Goal: Transaction & Acquisition: Purchase product/service

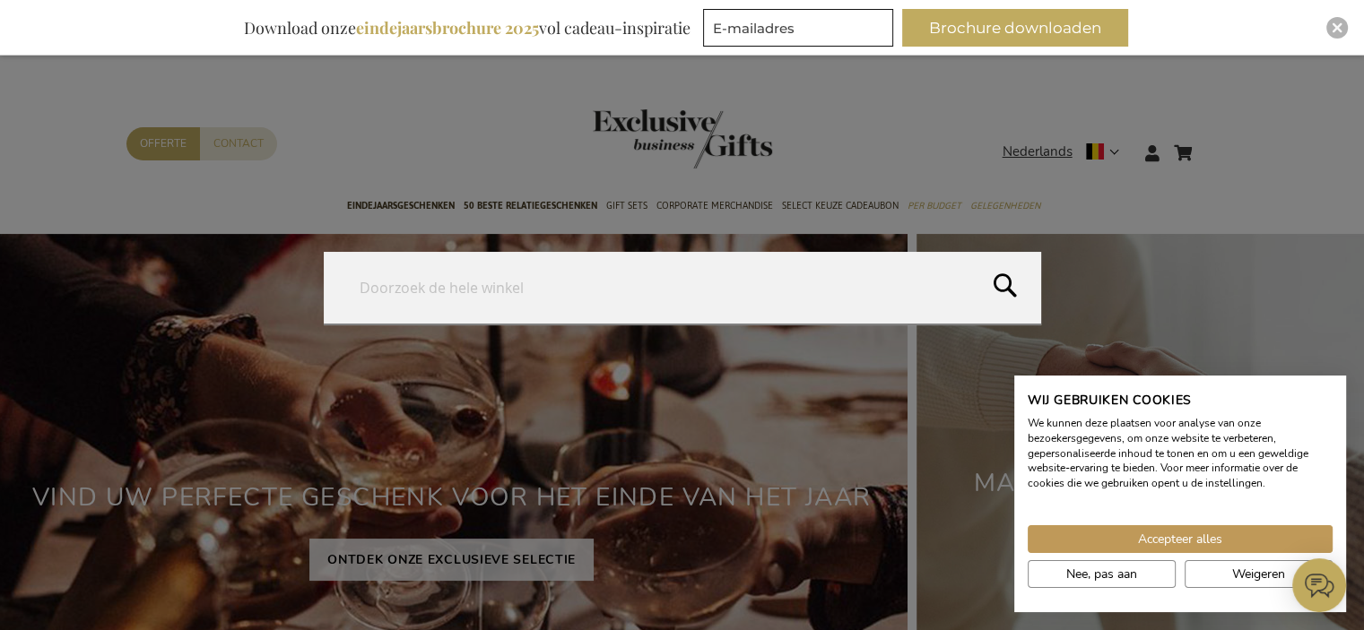
click at [1212, 142] on form "Search Search" at bounding box center [1215, 142] width 18 height 0
type input "laptop"
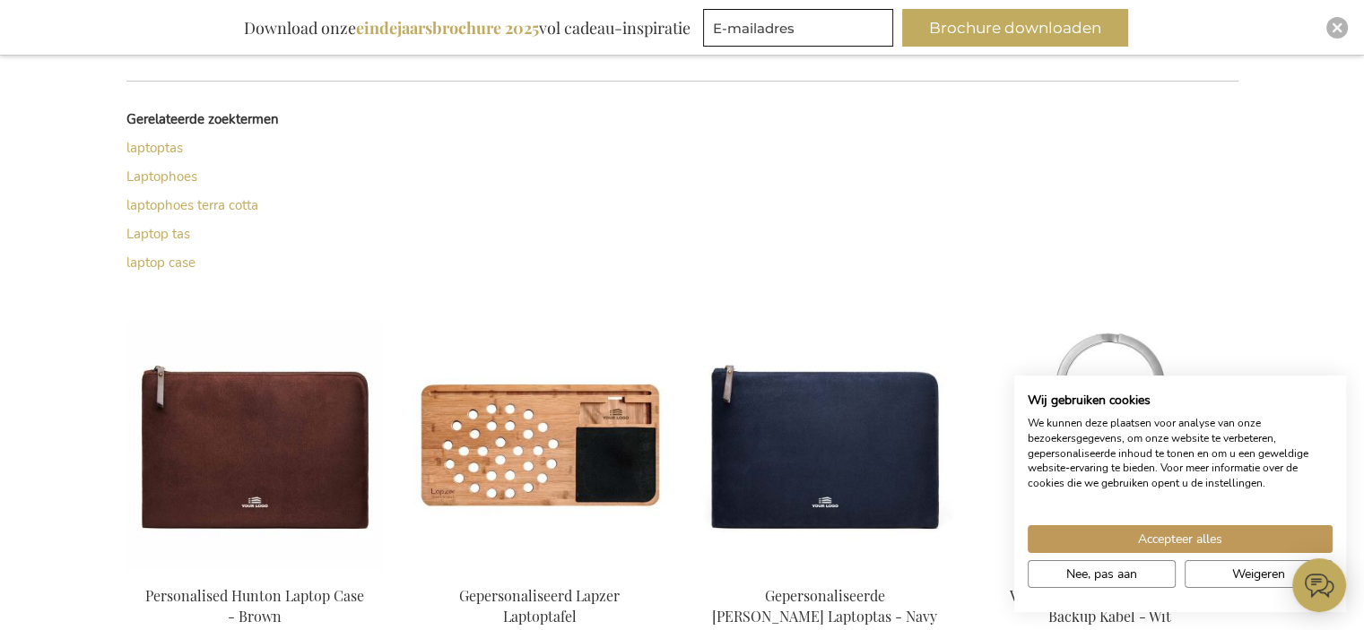
scroll to position [503, 0]
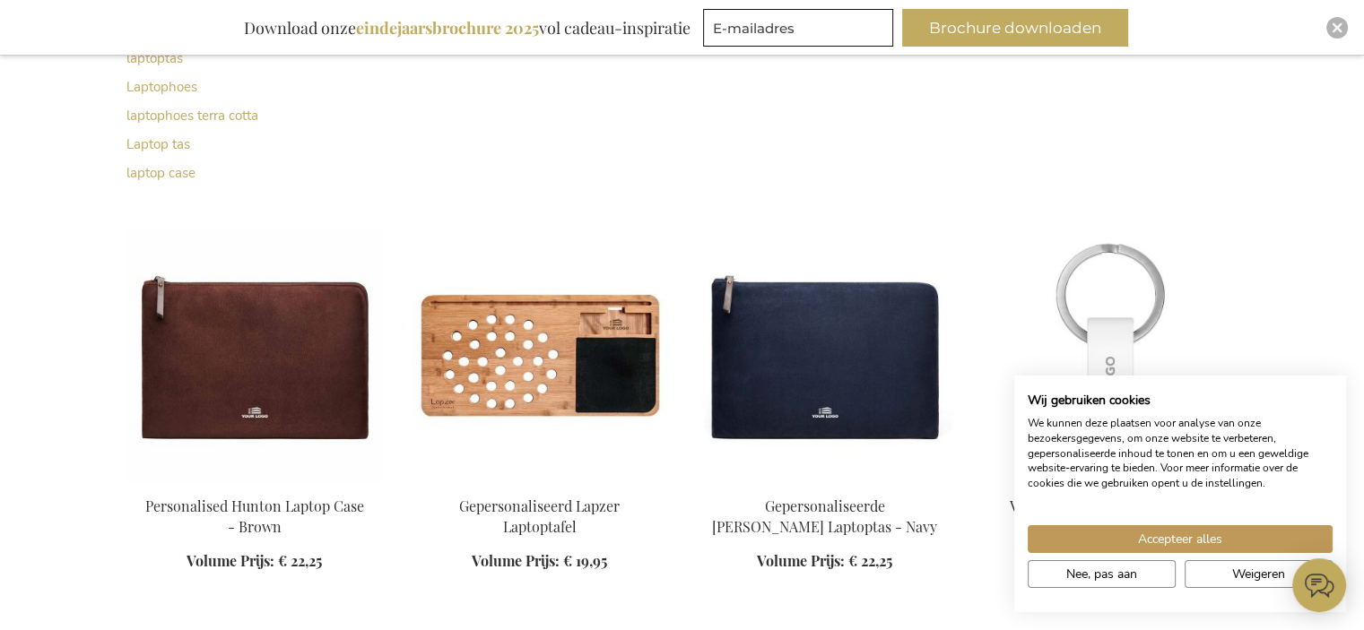
click at [1218, 264] on img at bounding box center [1110, 355] width 256 height 251
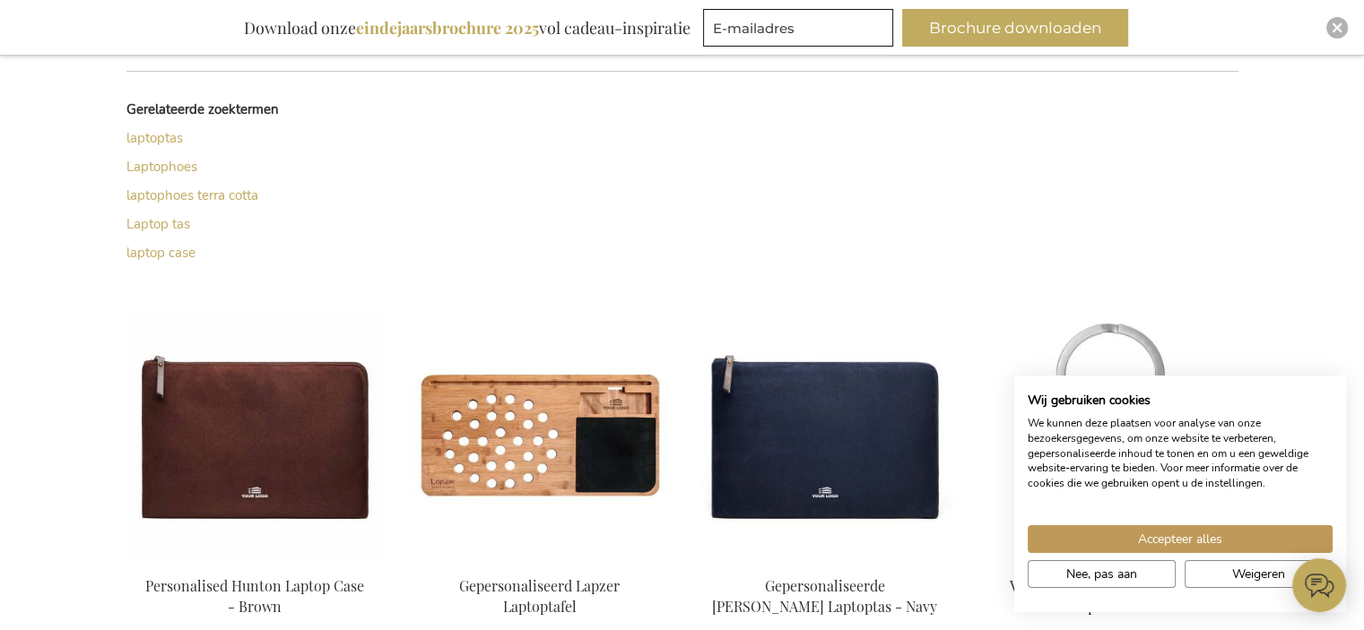
scroll to position [498, 0]
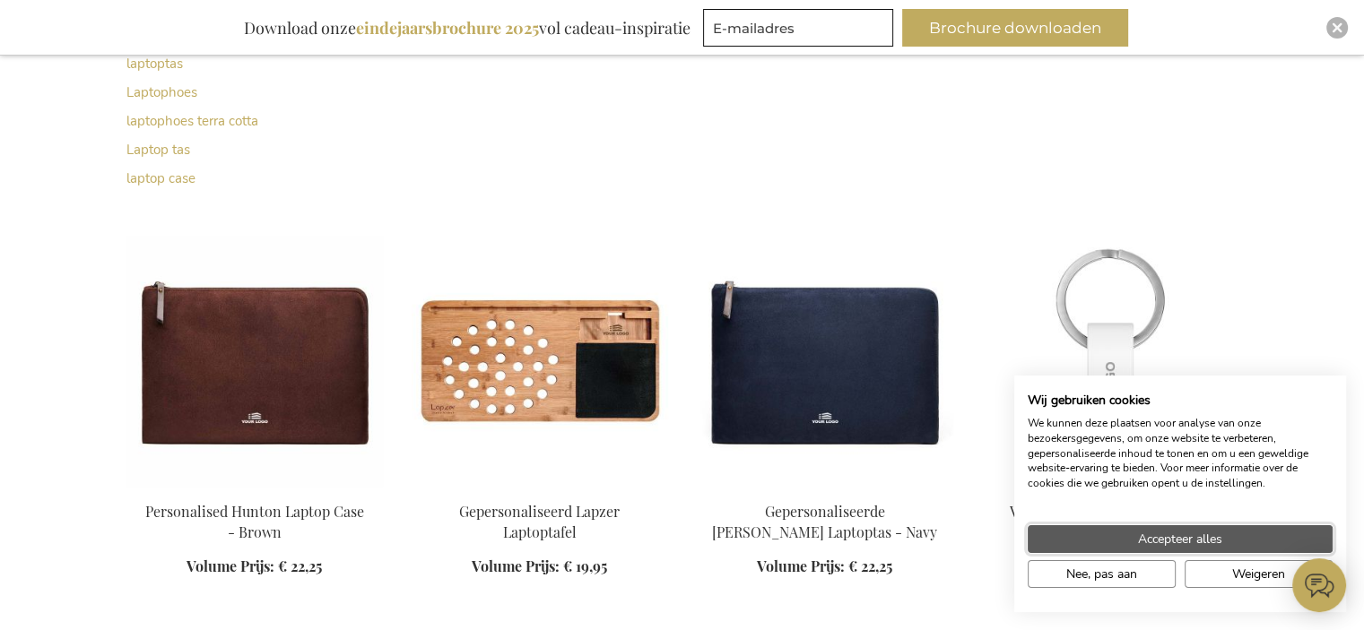
click at [1184, 539] on span "Accepteer alles" at bounding box center [1180, 539] width 84 height 19
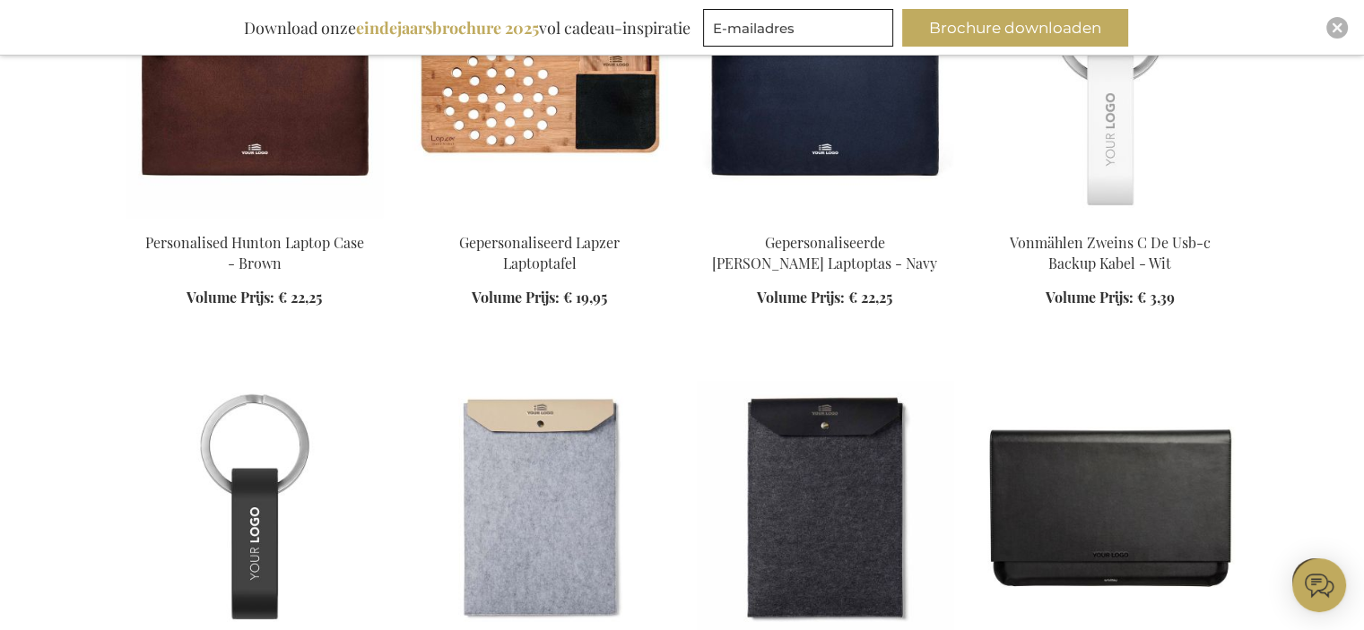
scroll to position [946, 0]
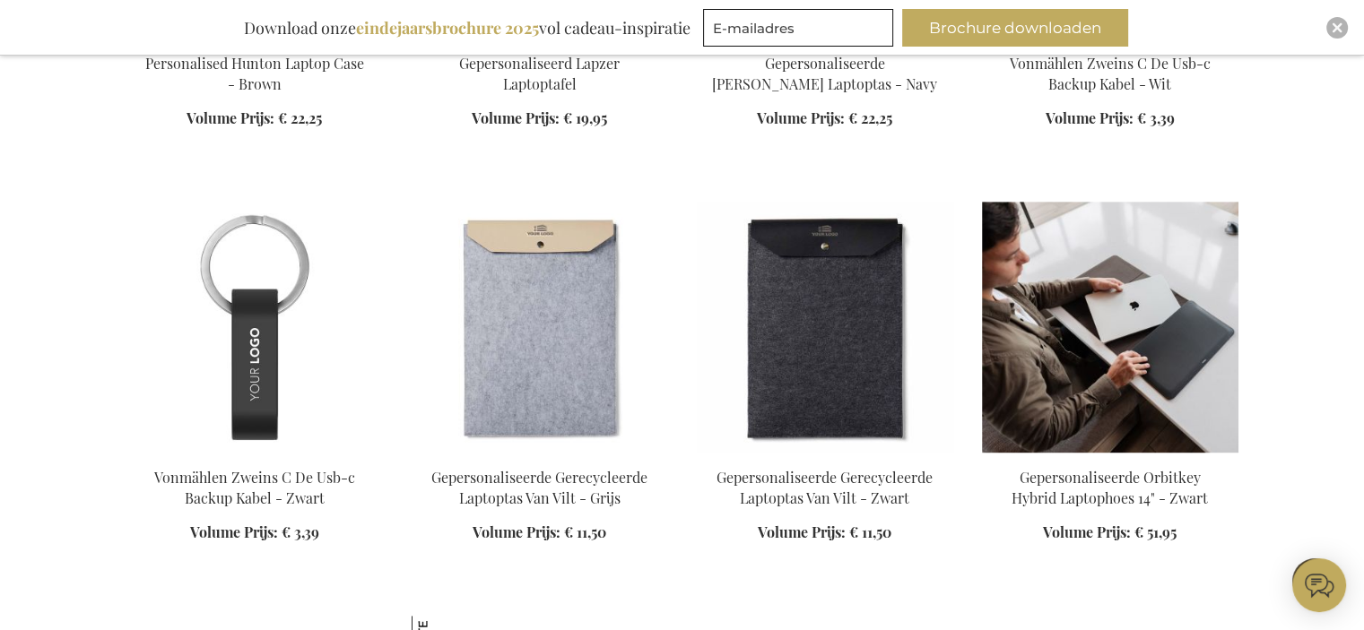
click at [1180, 331] on img at bounding box center [1110, 327] width 256 height 251
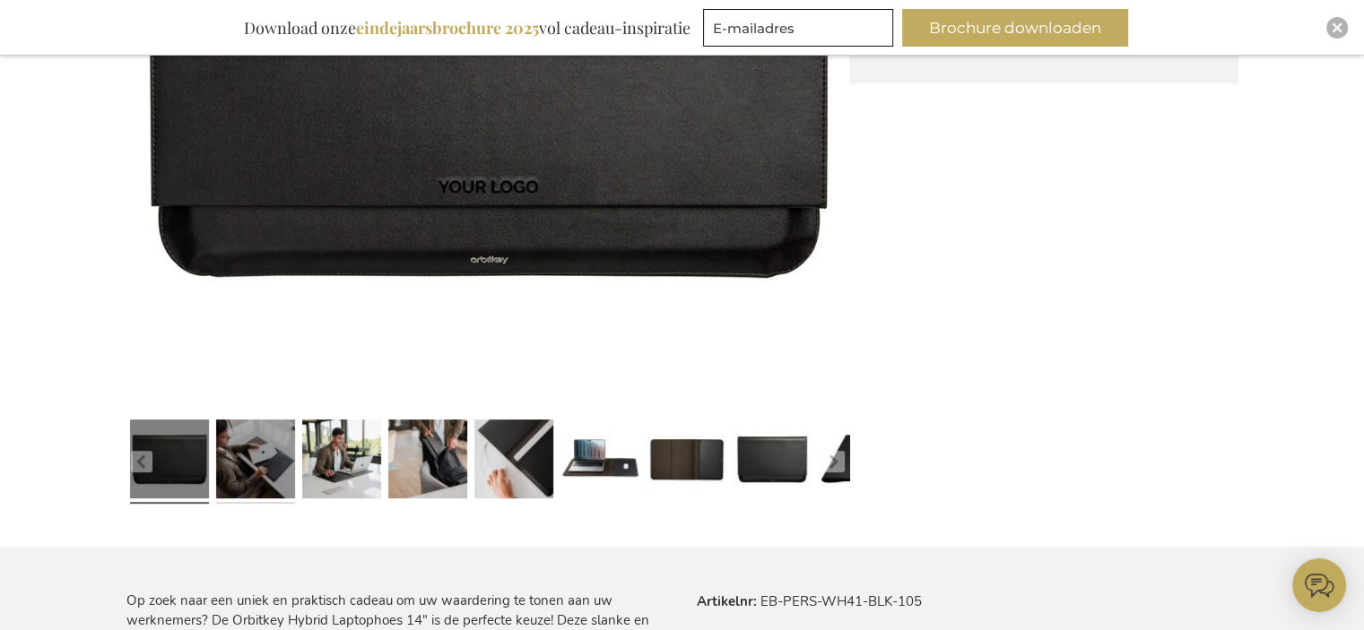
click at [255, 455] on link at bounding box center [255, 462] width 79 height 99
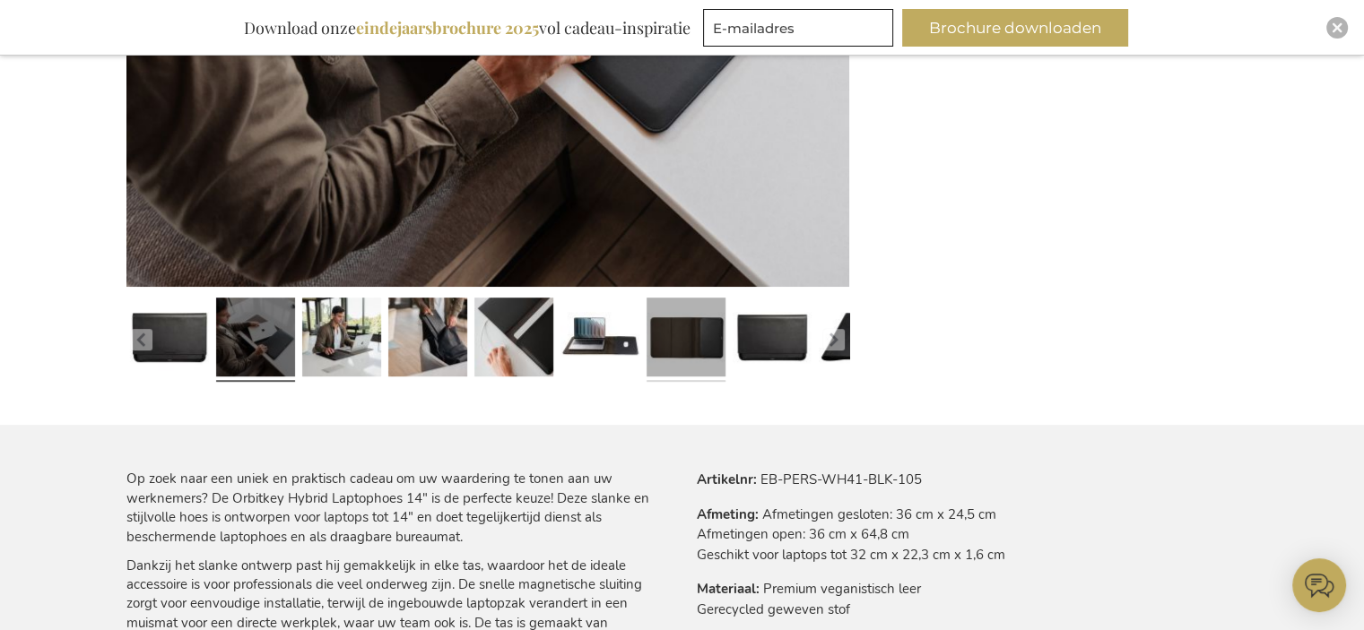
scroll to position [789, 0]
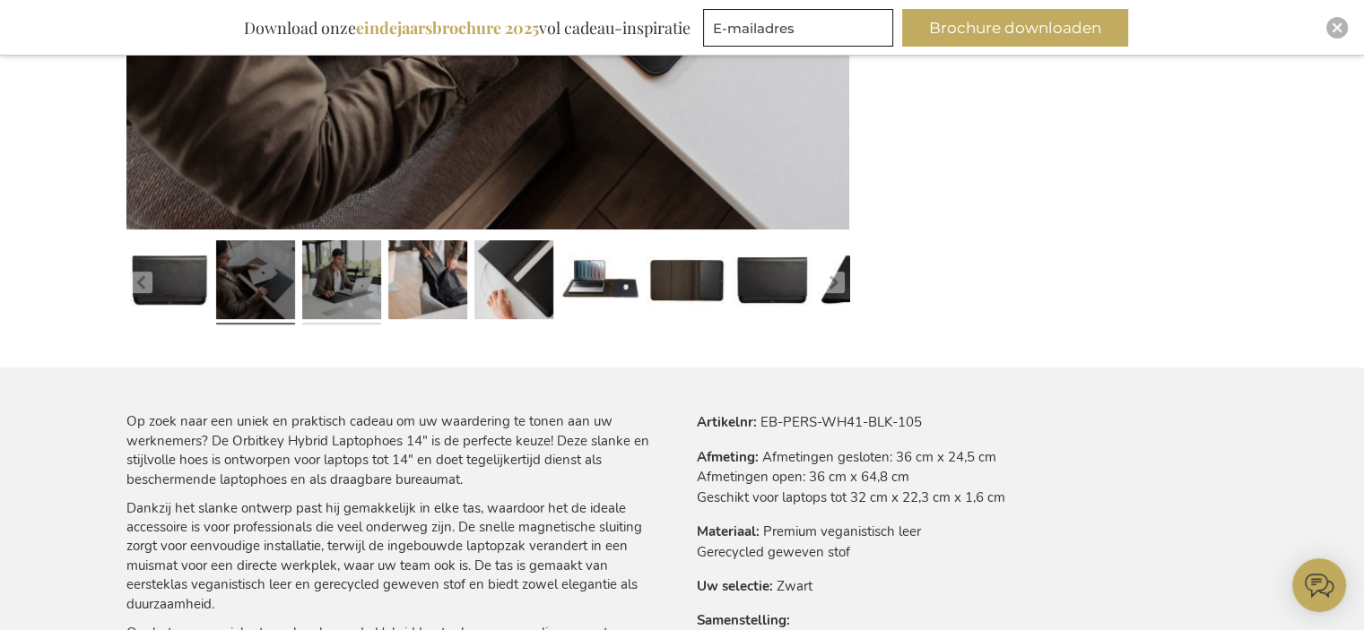
click at [339, 290] on link at bounding box center [341, 283] width 79 height 99
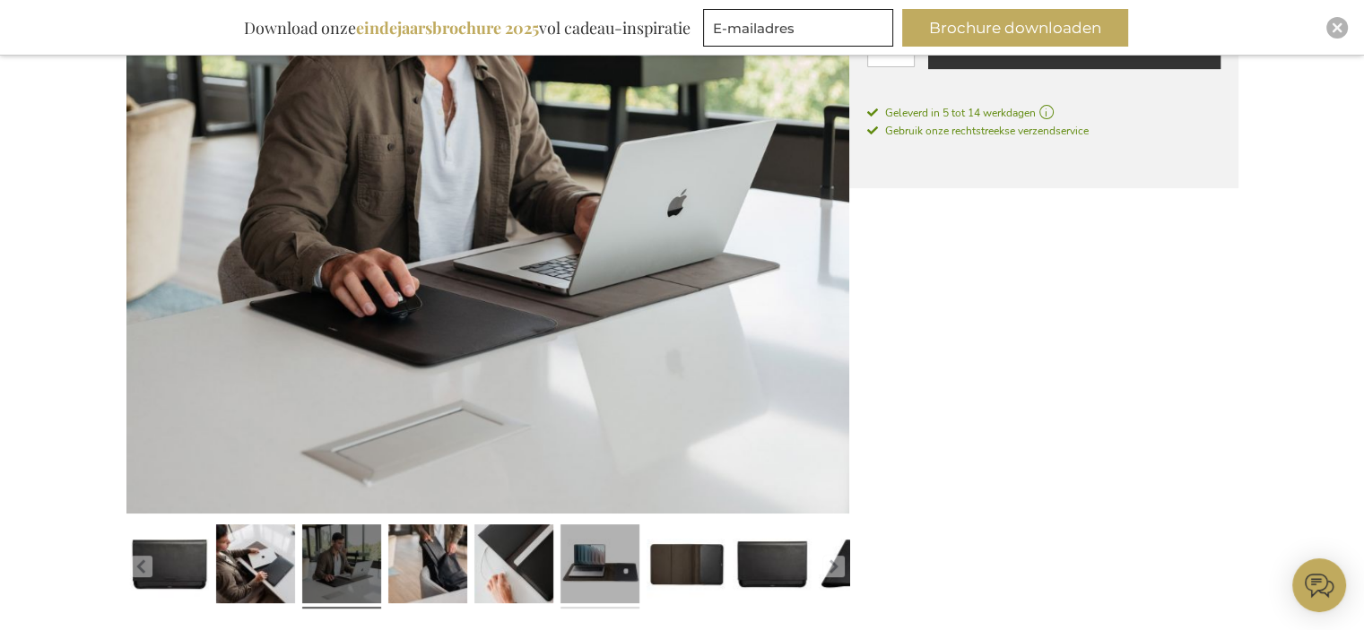
scroll to position [699, 0]
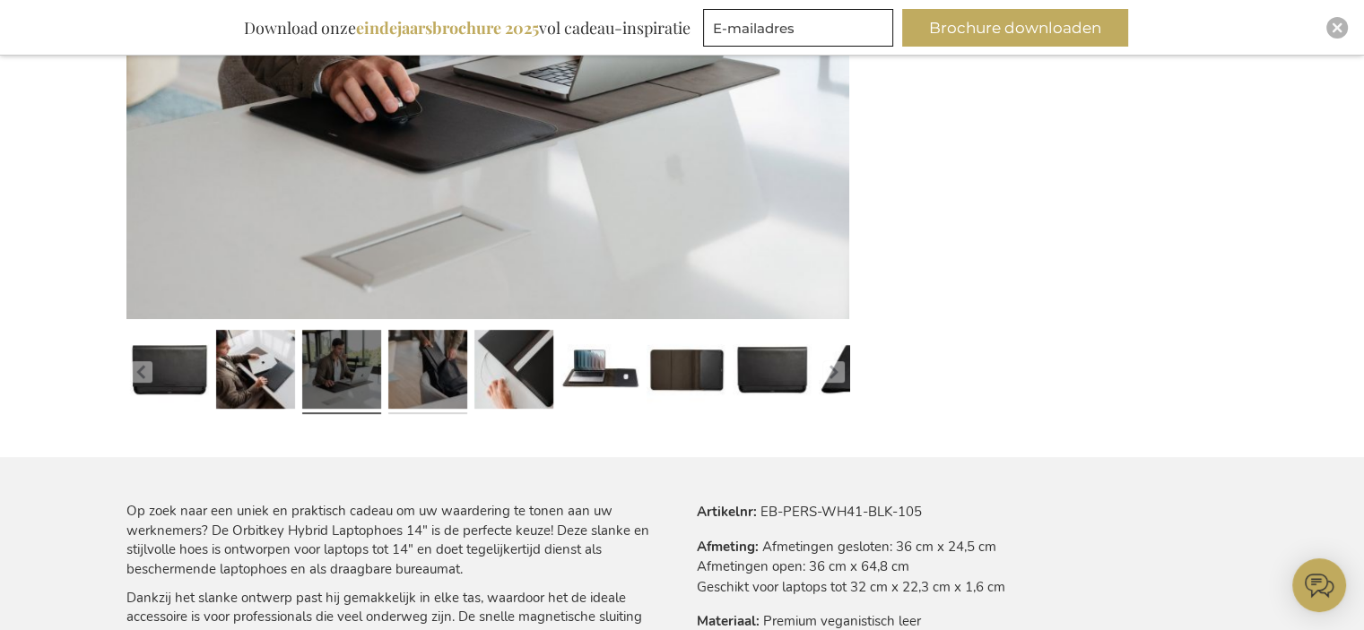
click at [443, 379] on link at bounding box center [427, 373] width 79 height 99
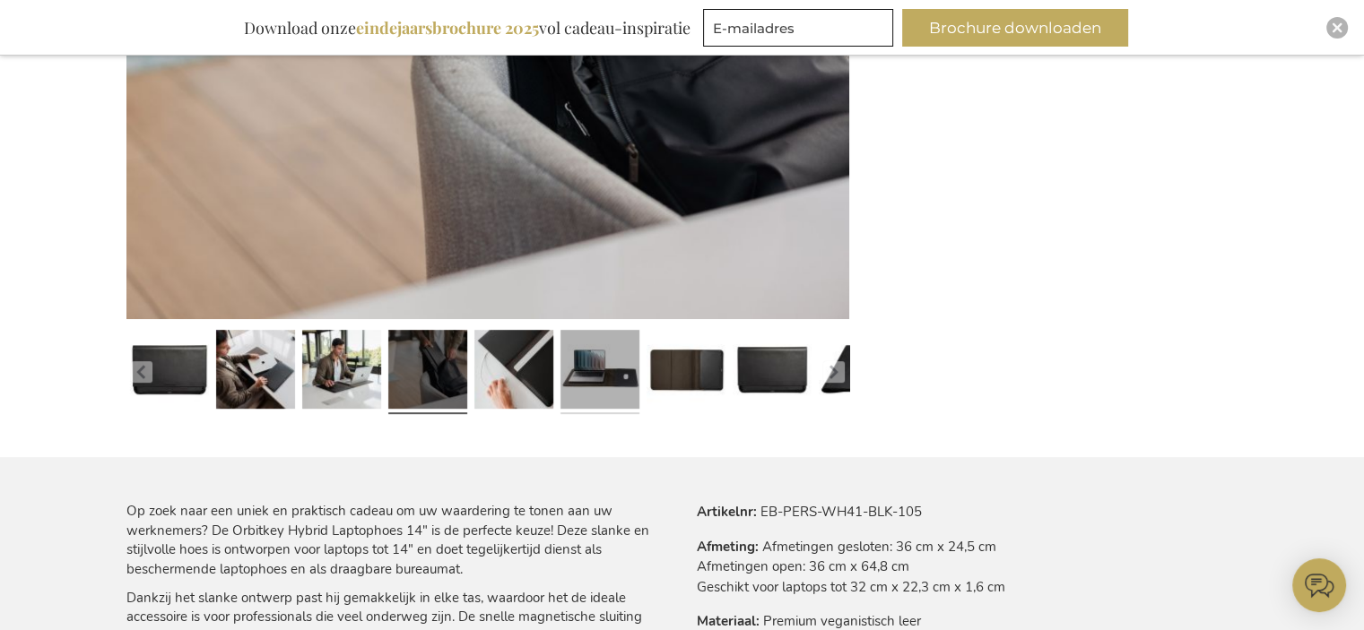
click at [585, 368] on link at bounding box center [599, 373] width 79 height 99
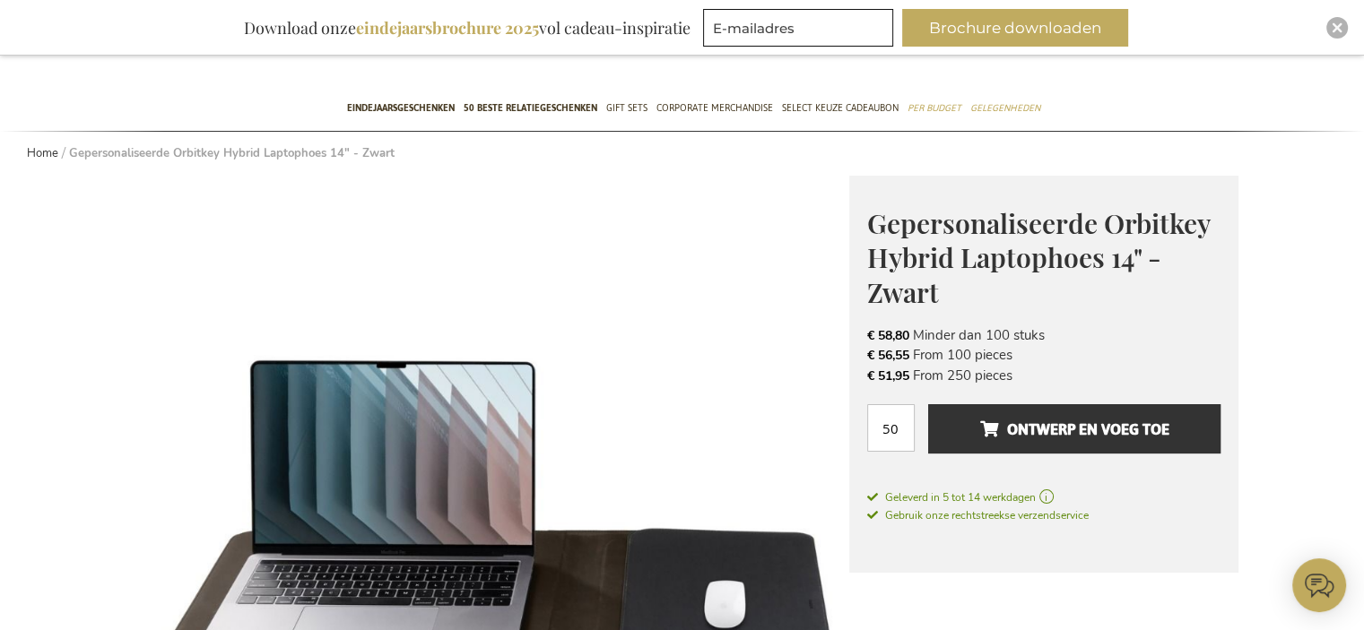
scroll to position [72, 0]
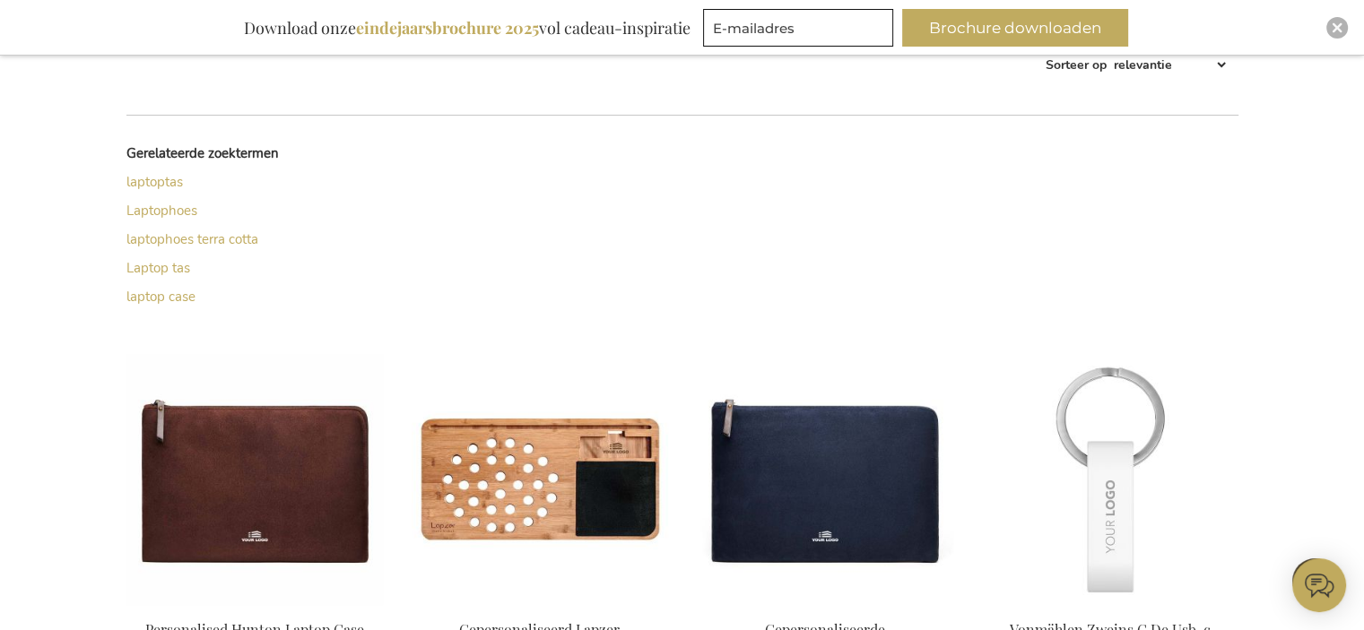
scroll to position [194, 0]
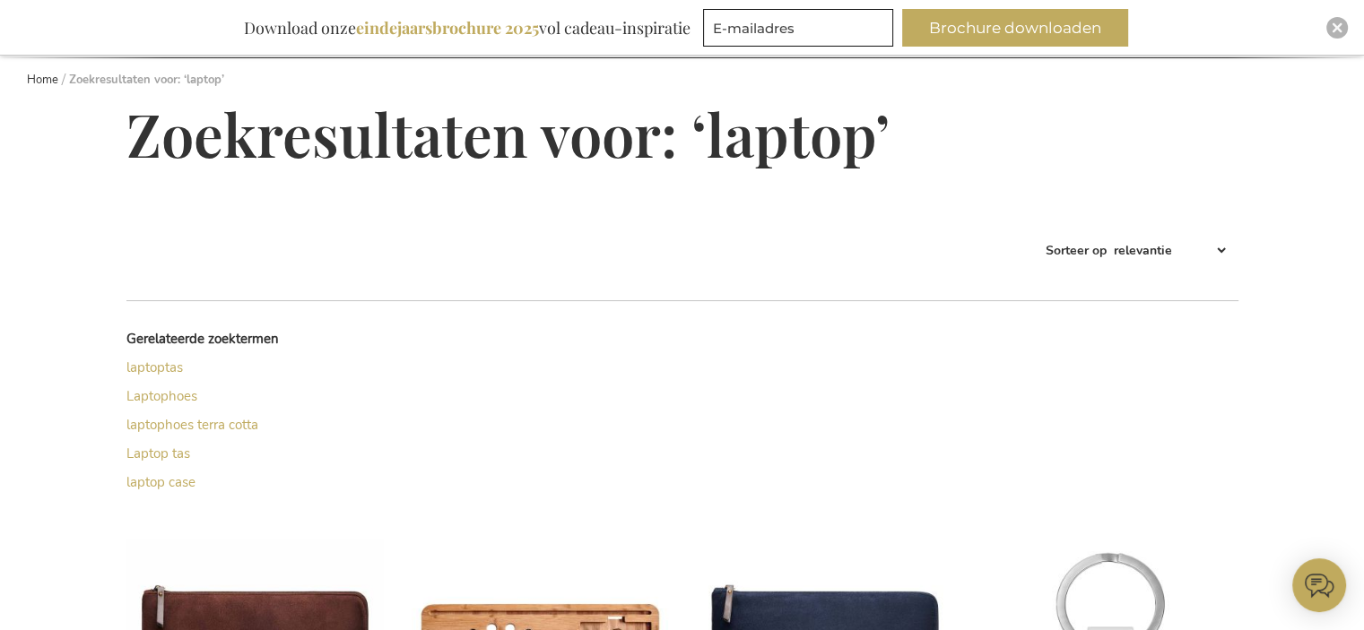
click at [1223, 245] on select "Best Sellers Meest bekeken Nieuw Biggest Saving Price: low to high Price: high …" at bounding box center [1169, 250] width 118 height 29
select select "price_desc"
click at [1110, 236] on select "Best Sellers Meest bekeken Nieuw Biggest Saving Price: low to high Price: high …" at bounding box center [1169, 250] width 118 height 29
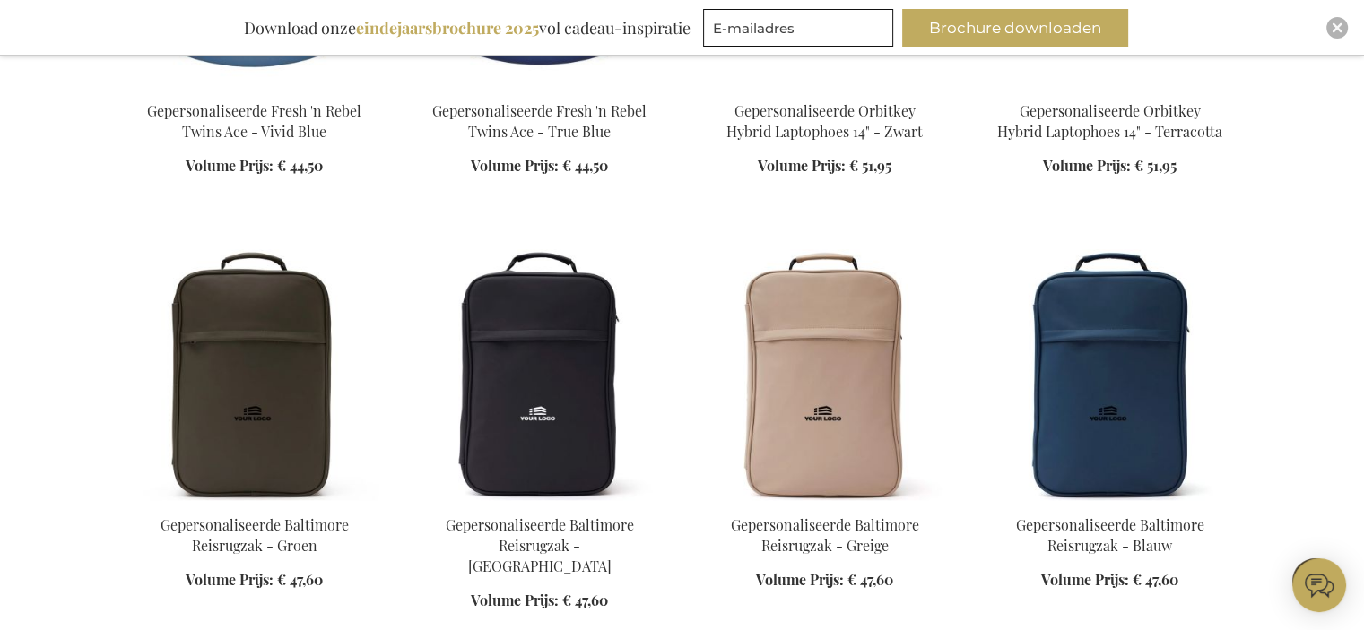
scroll to position [1402, 0]
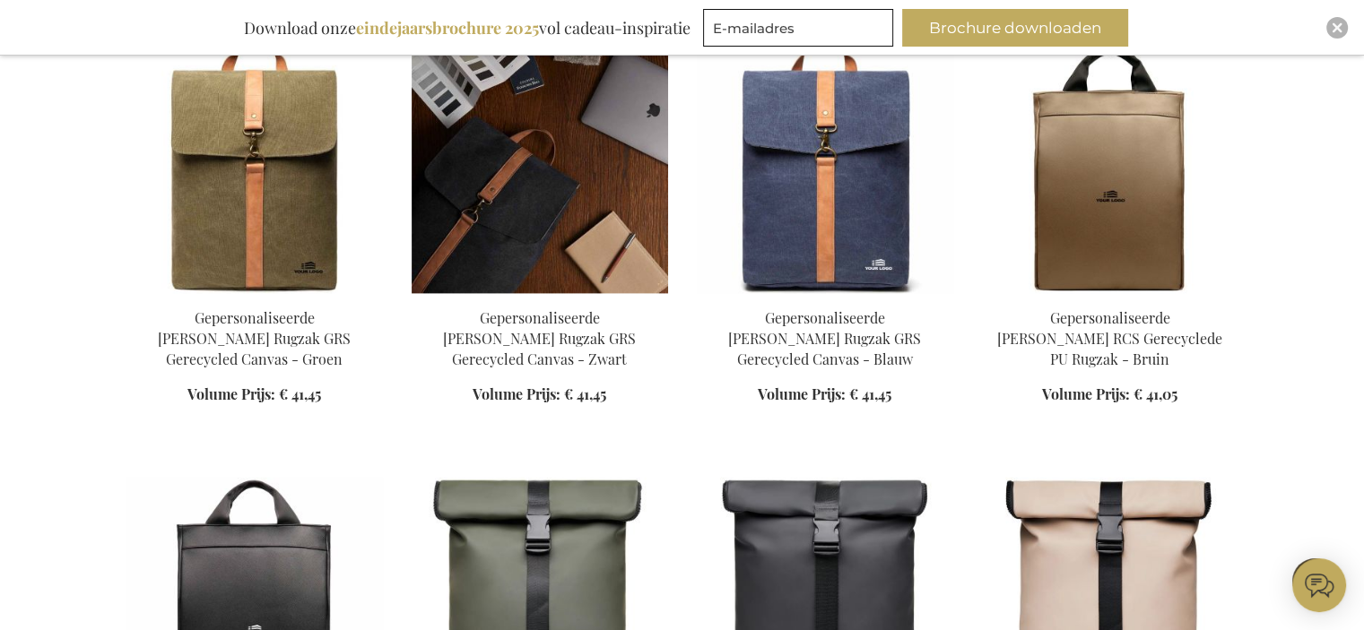
scroll to position [2568, 0]
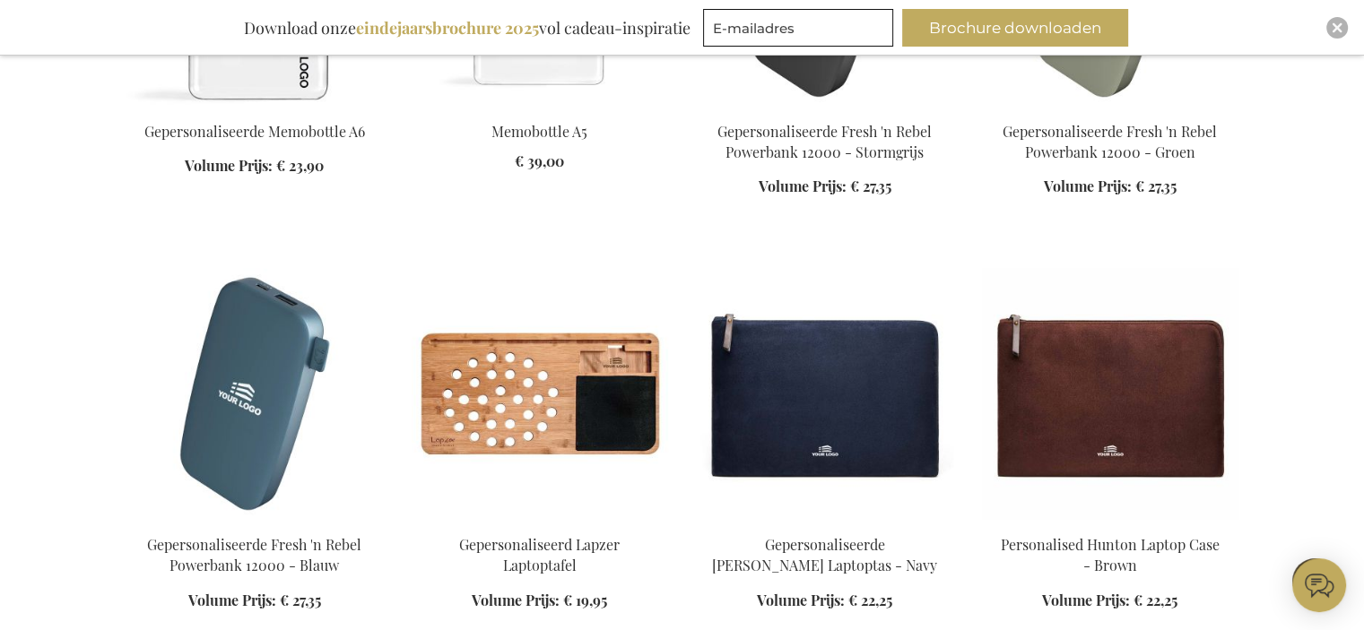
scroll to position [4271, 0]
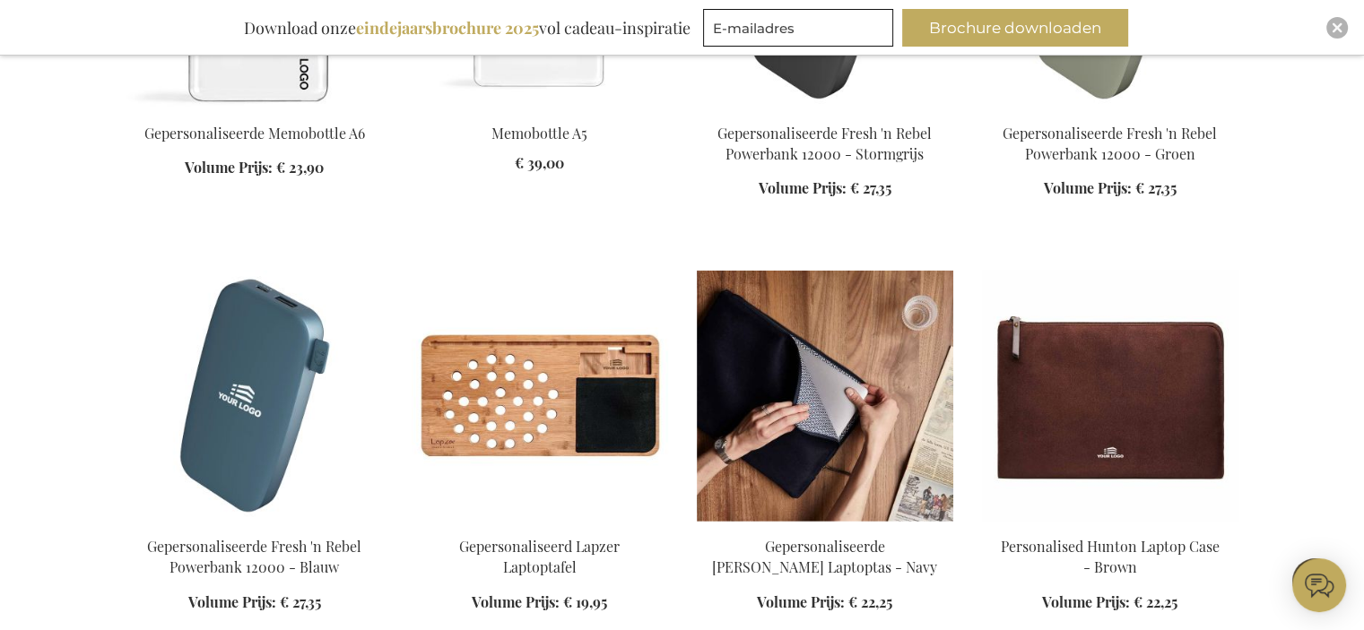
click at [871, 349] on img at bounding box center [825, 396] width 256 height 251
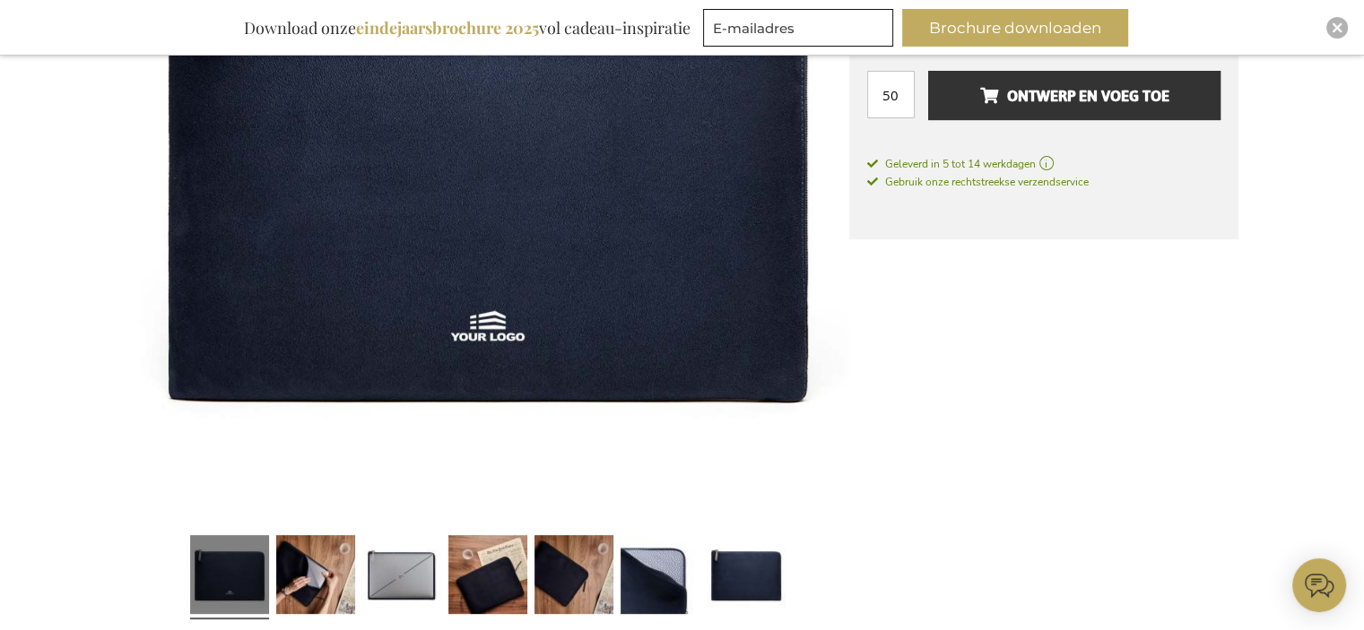
scroll to position [682, 0]
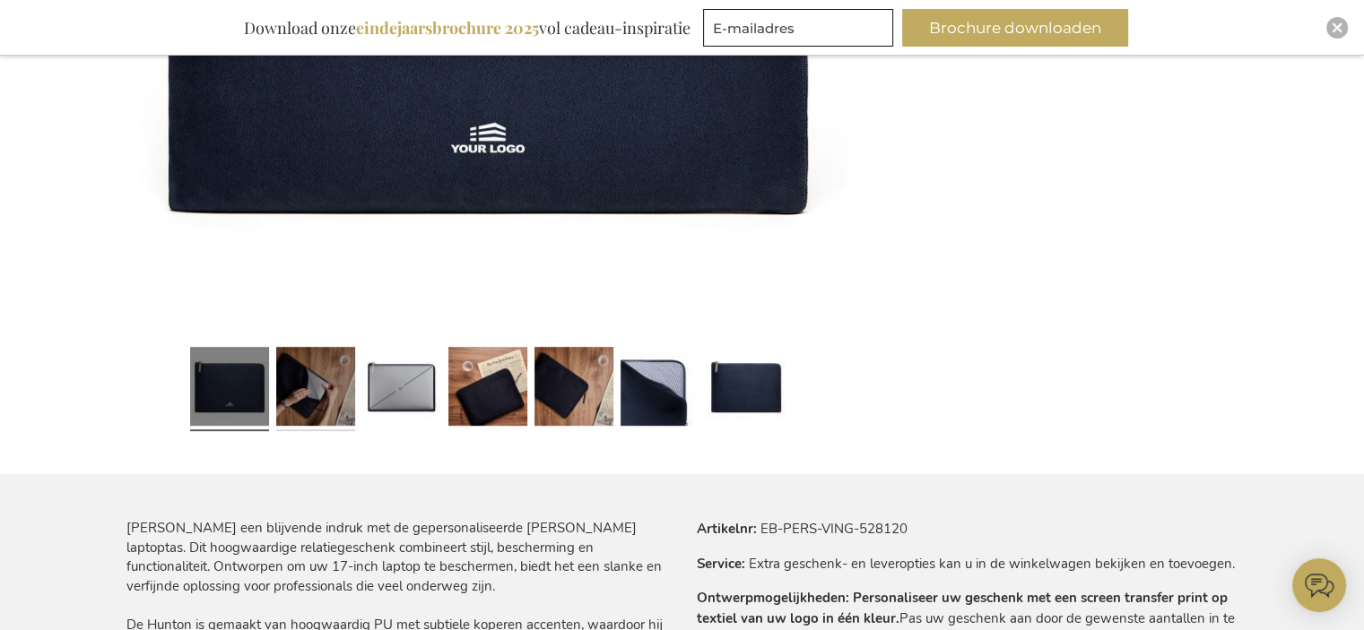
click at [299, 404] on link at bounding box center [315, 390] width 79 height 99
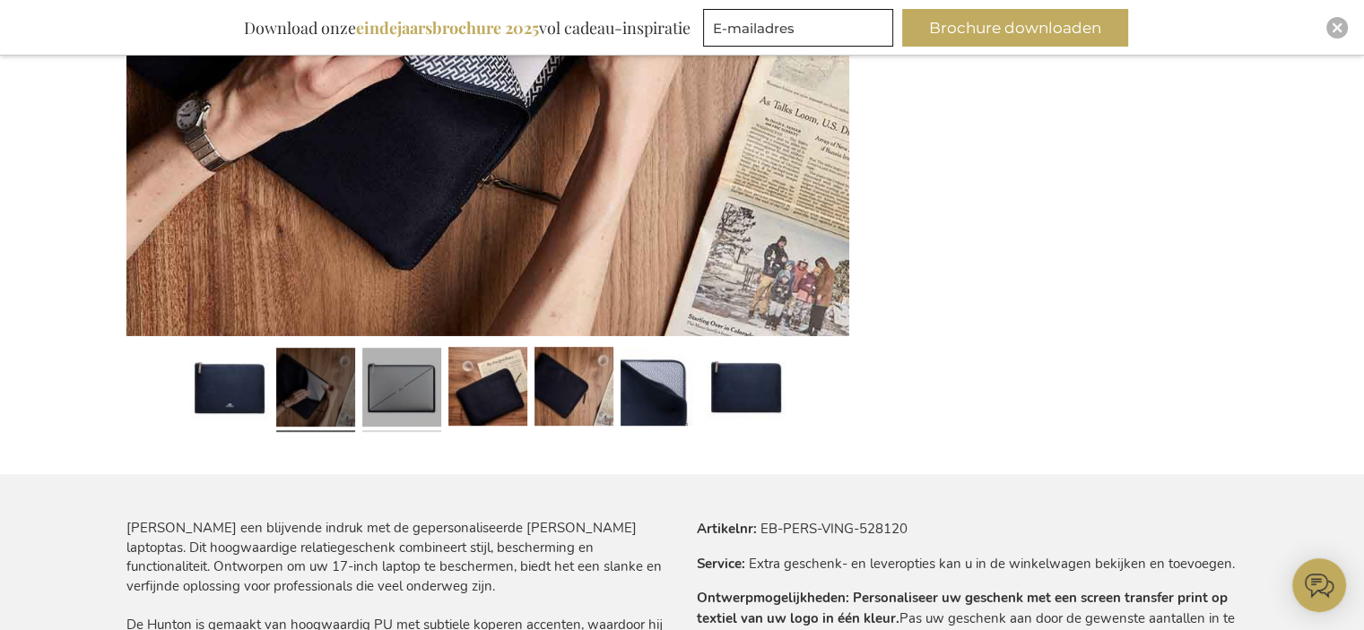
click at [385, 383] on link at bounding box center [401, 390] width 79 height 99
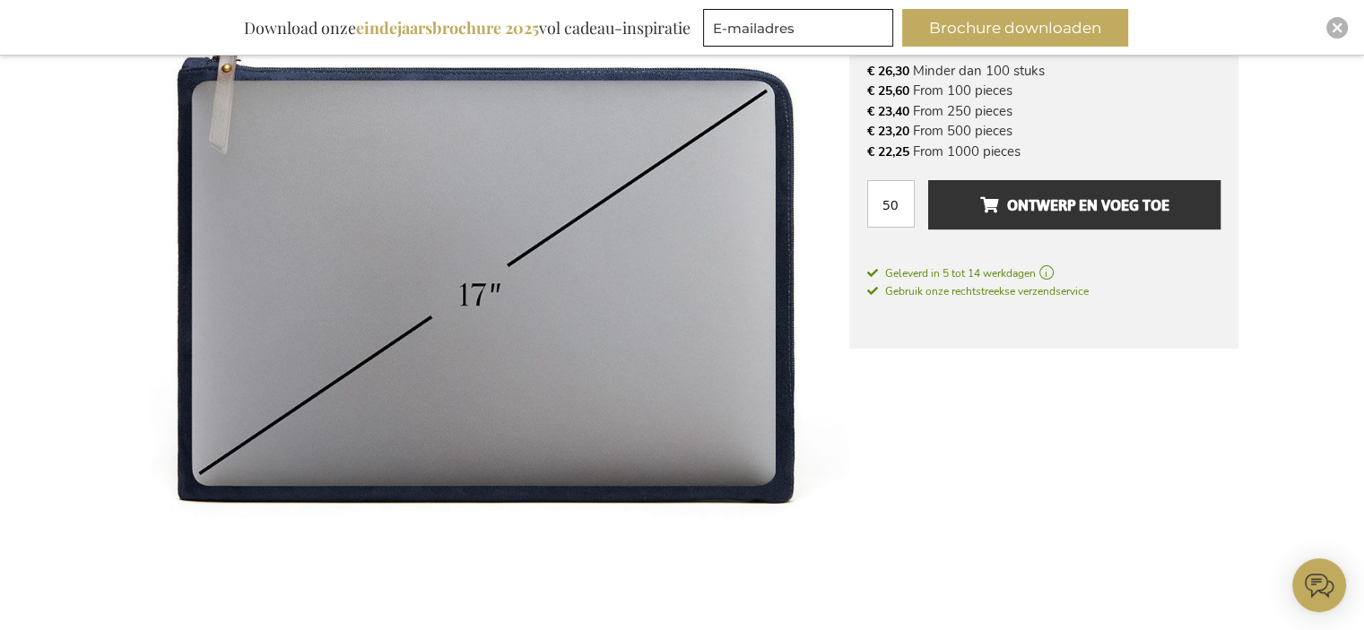
scroll to position [503, 0]
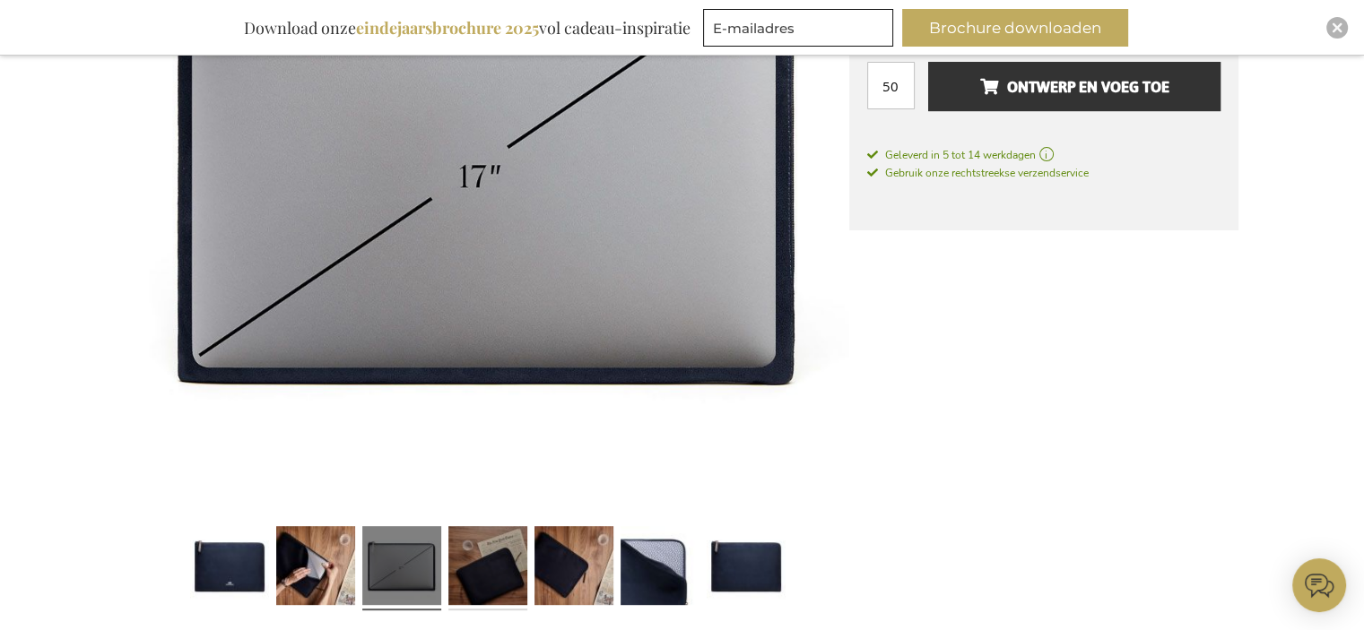
click at [491, 548] on link at bounding box center [487, 569] width 79 height 99
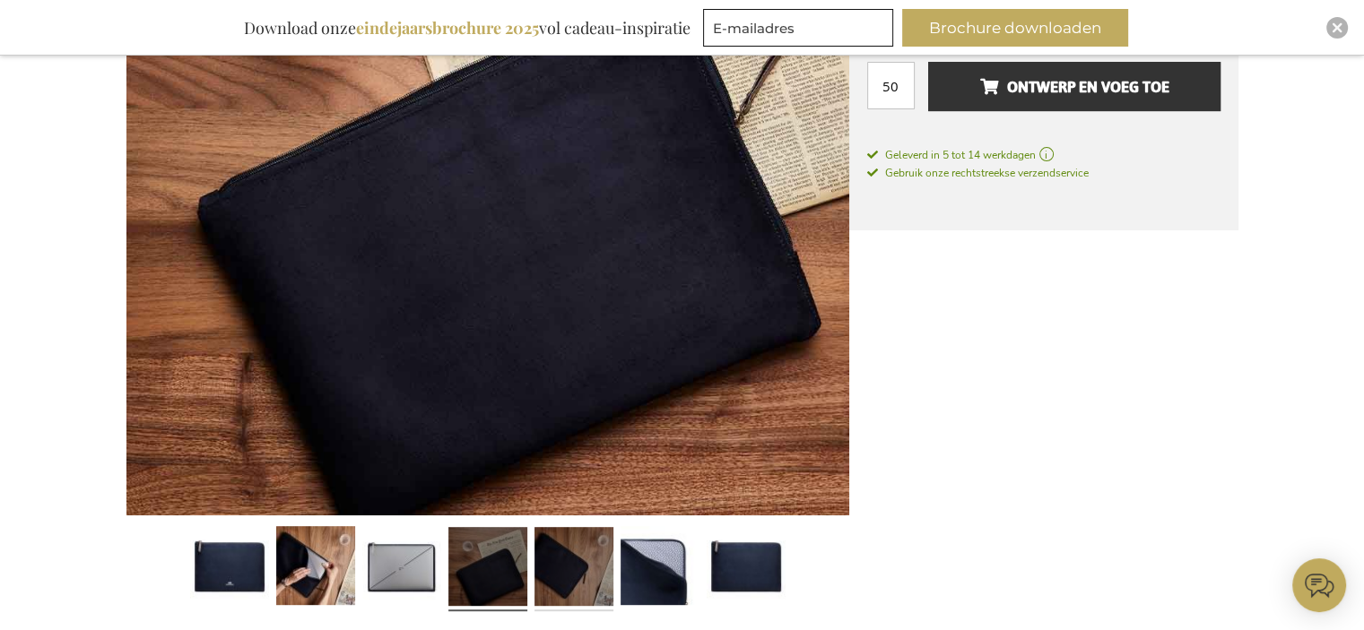
click at [568, 552] on link at bounding box center [573, 569] width 79 height 99
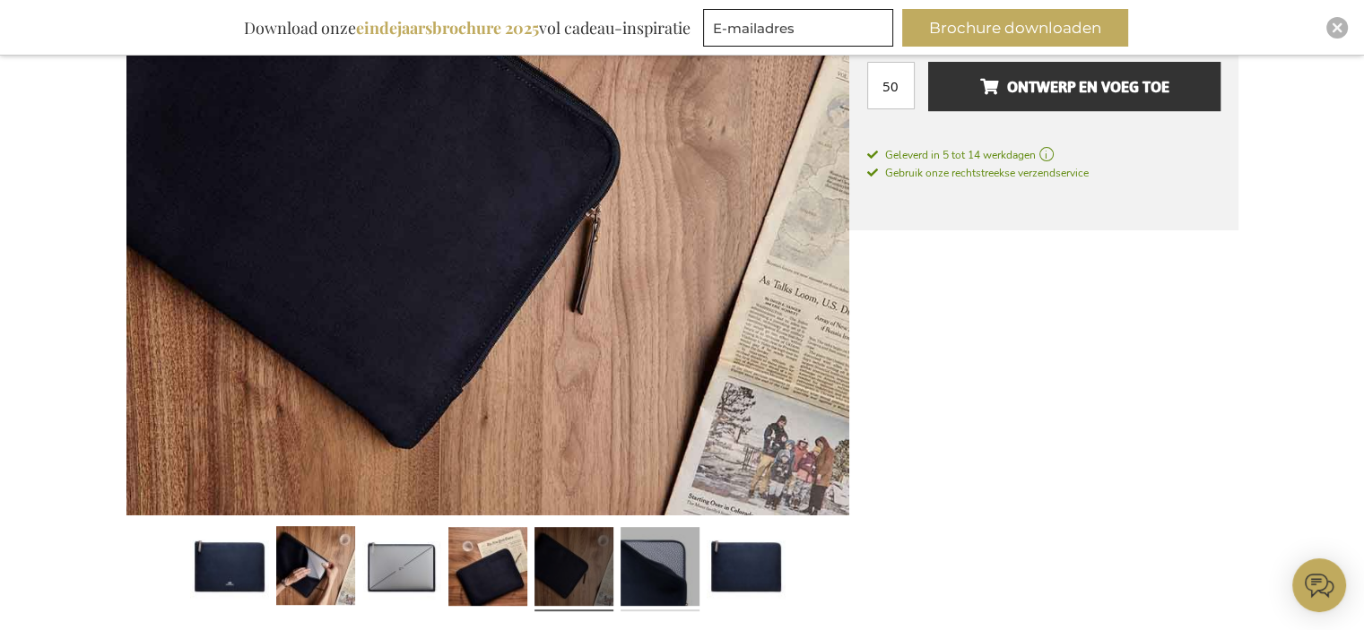
click at [667, 555] on link at bounding box center [659, 569] width 79 height 99
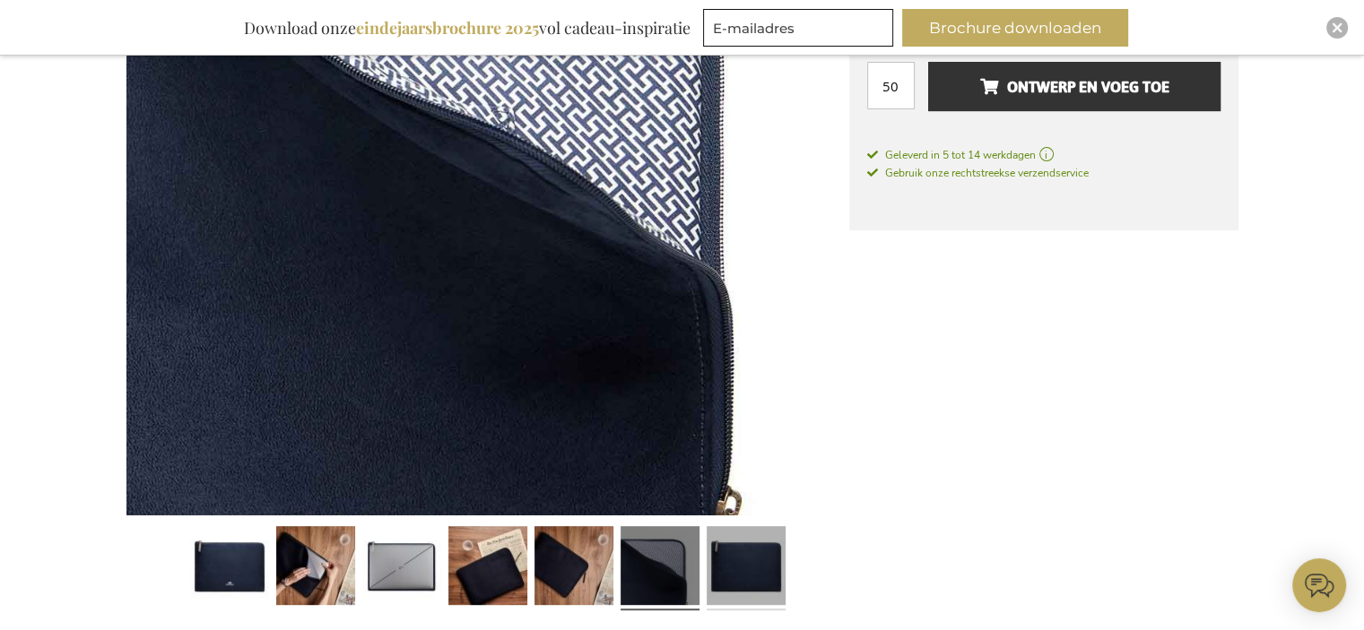
click at [761, 577] on link at bounding box center [746, 569] width 79 height 99
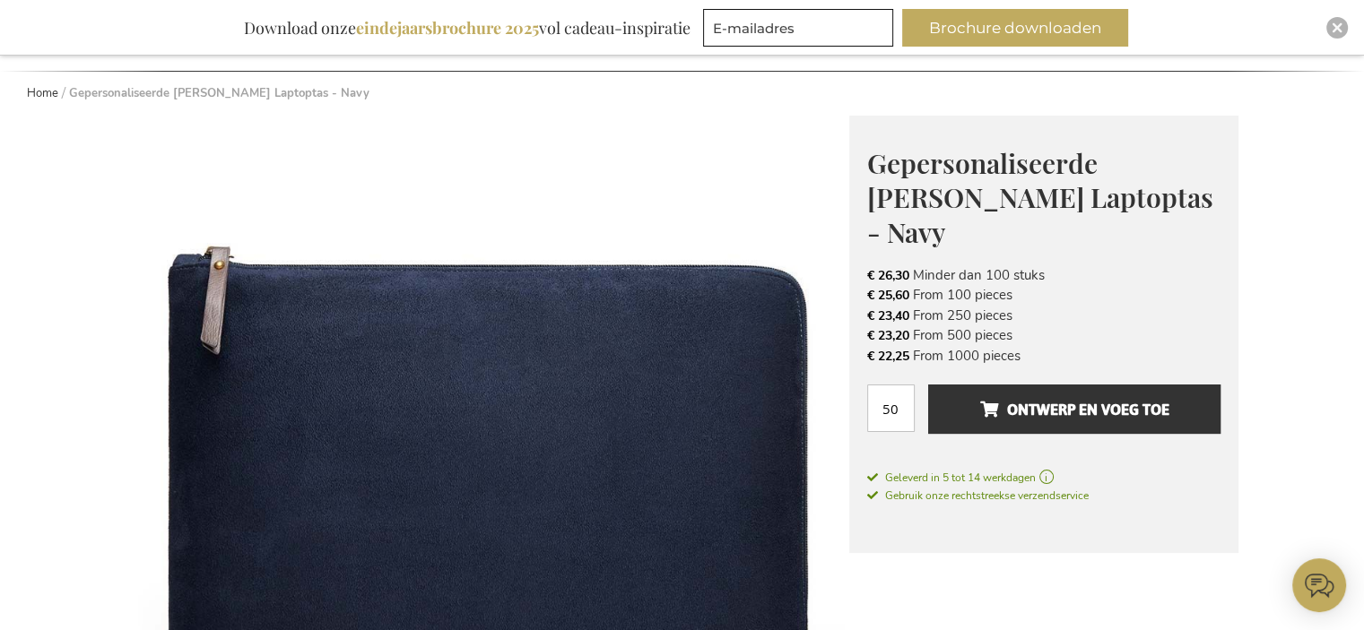
scroll to position [179, 0]
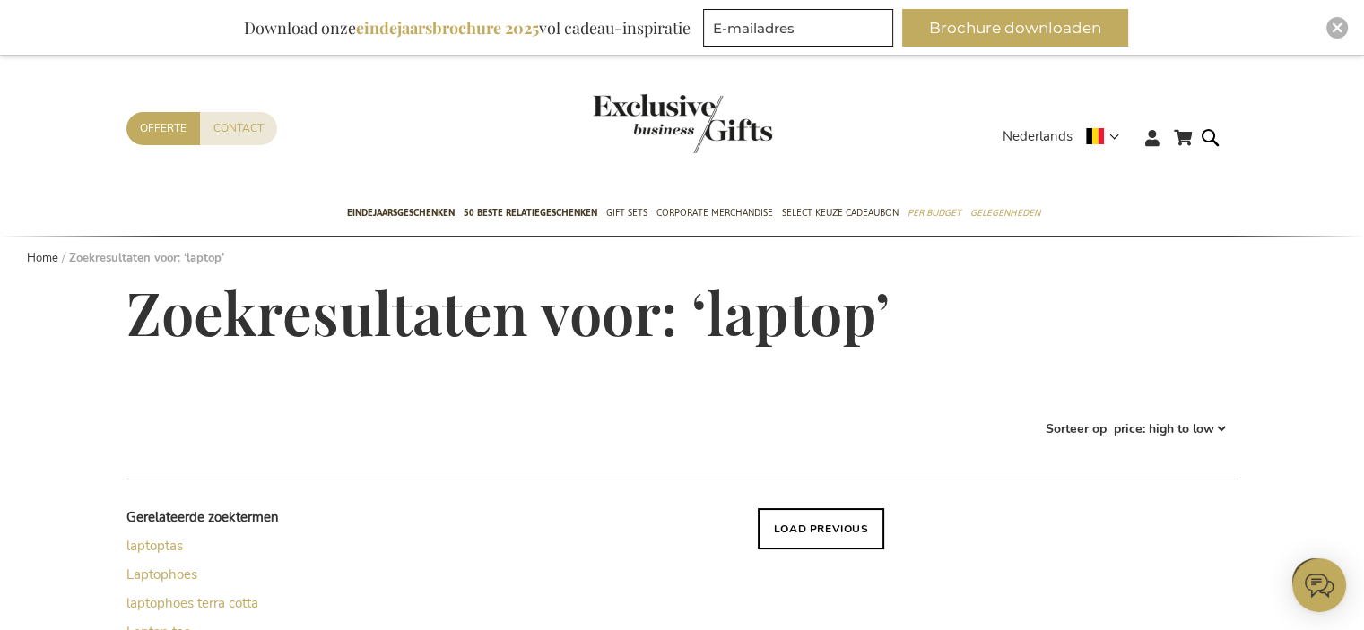
scroll to position [14, 0]
click at [817, 542] on button "Load previous" at bounding box center [821, 529] width 127 height 41
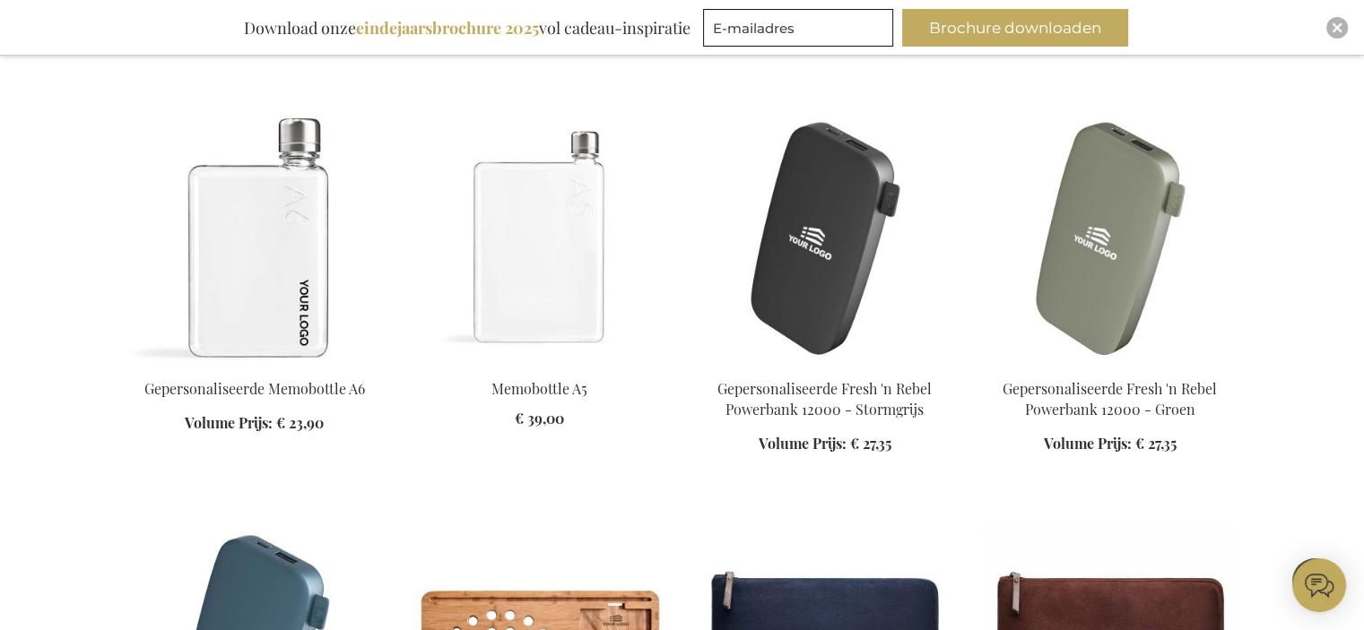
scroll to position [1808, 0]
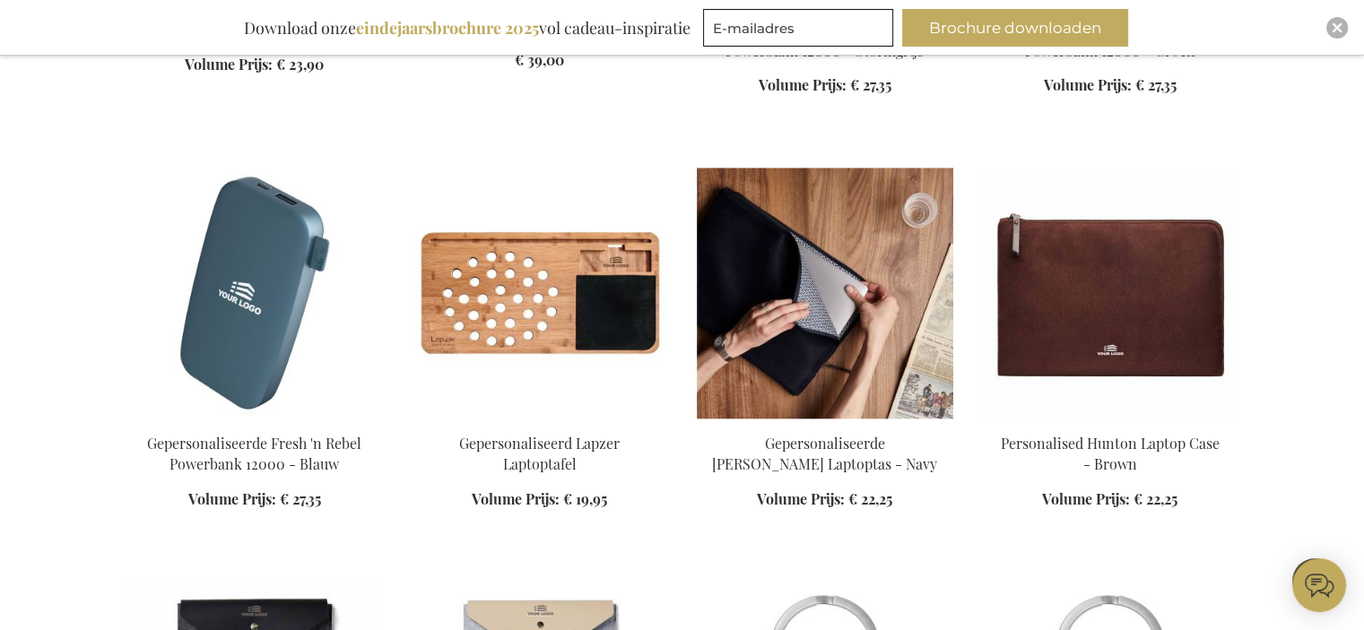
click at [856, 334] on img at bounding box center [825, 293] width 256 height 251
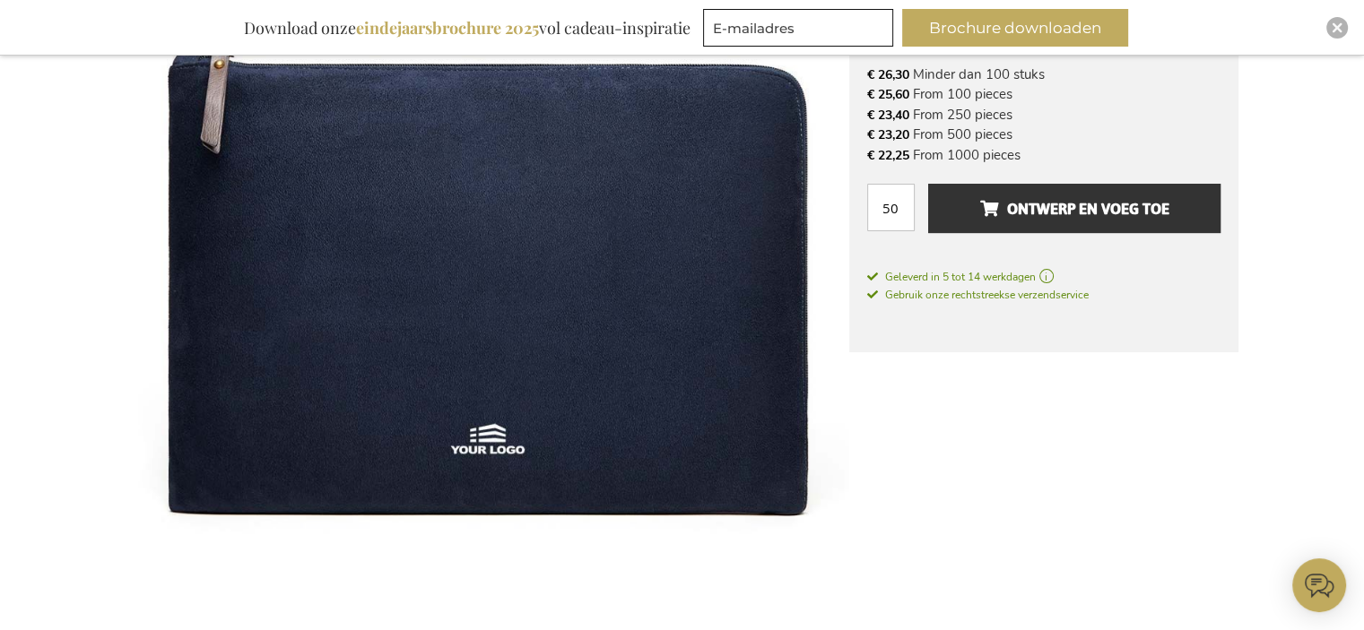
scroll to position [506, 0]
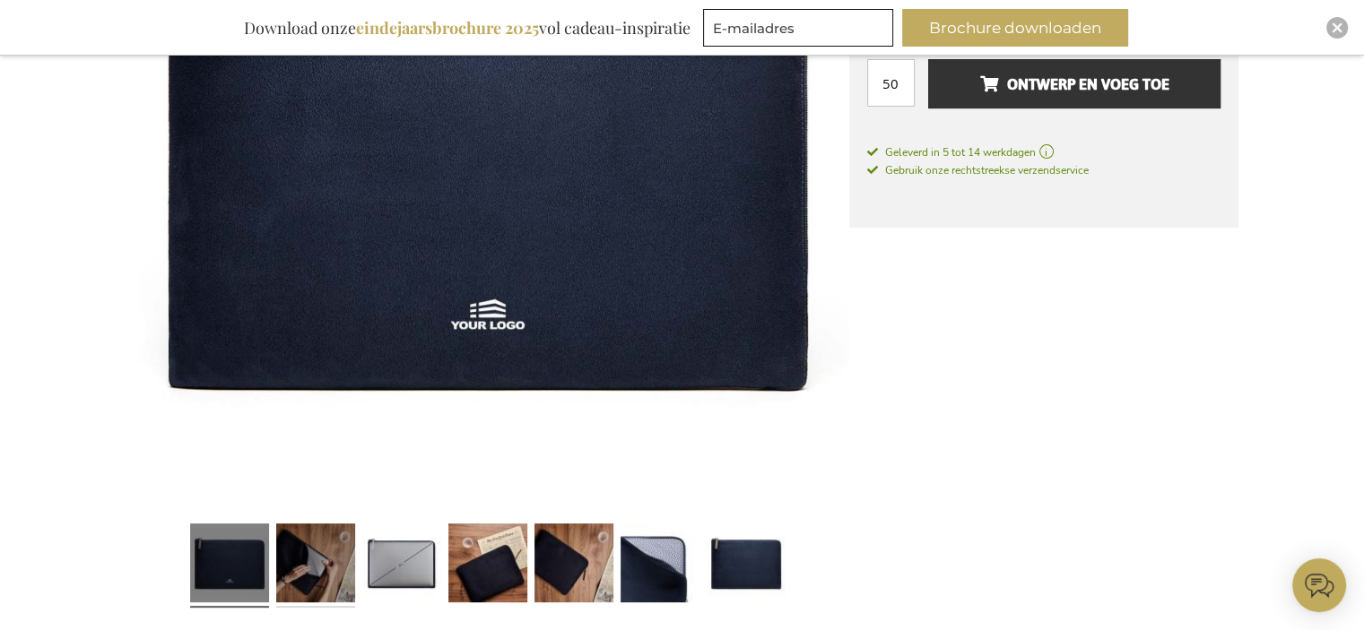
click at [316, 554] on link at bounding box center [315, 566] width 79 height 99
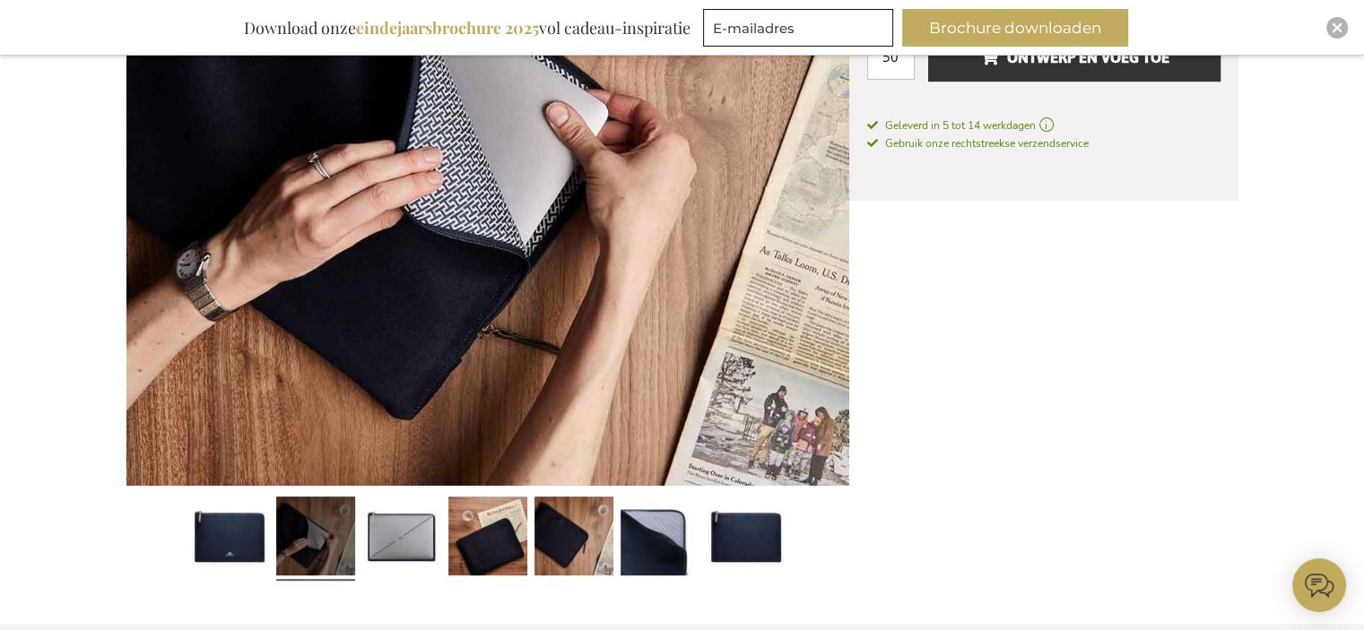
scroll to position [595, 0]
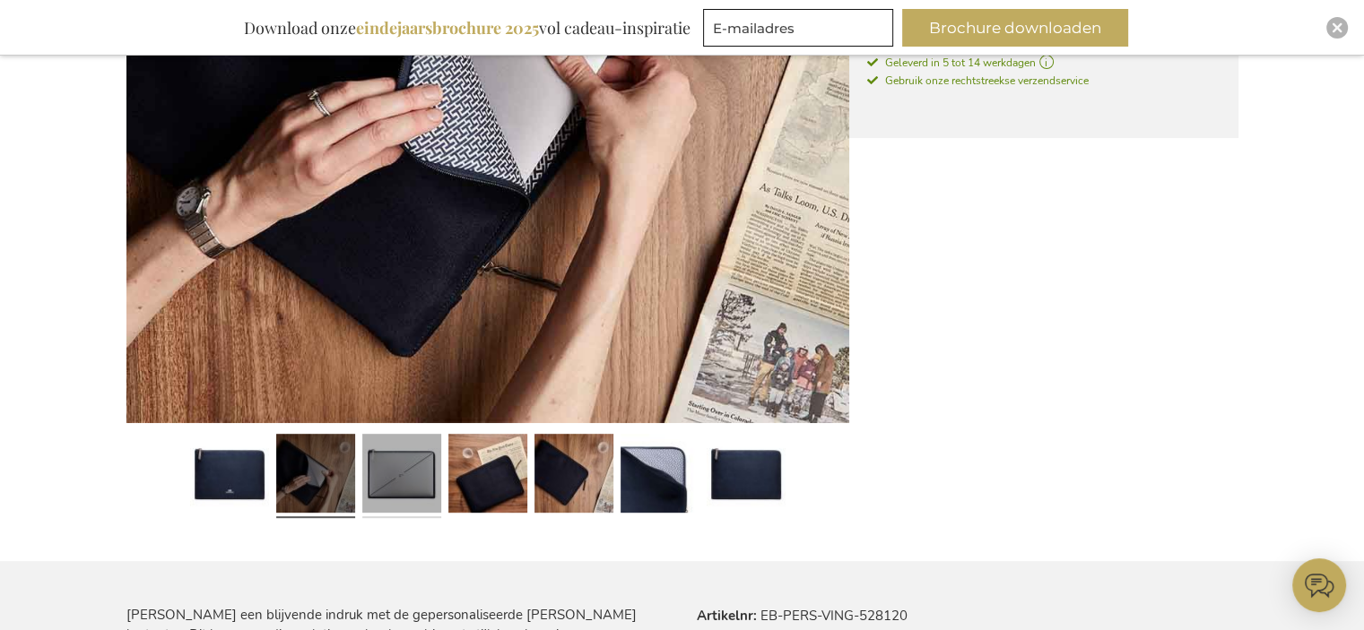
click at [373, 487] on link at bounding box center [401, 477] width 79 height 99
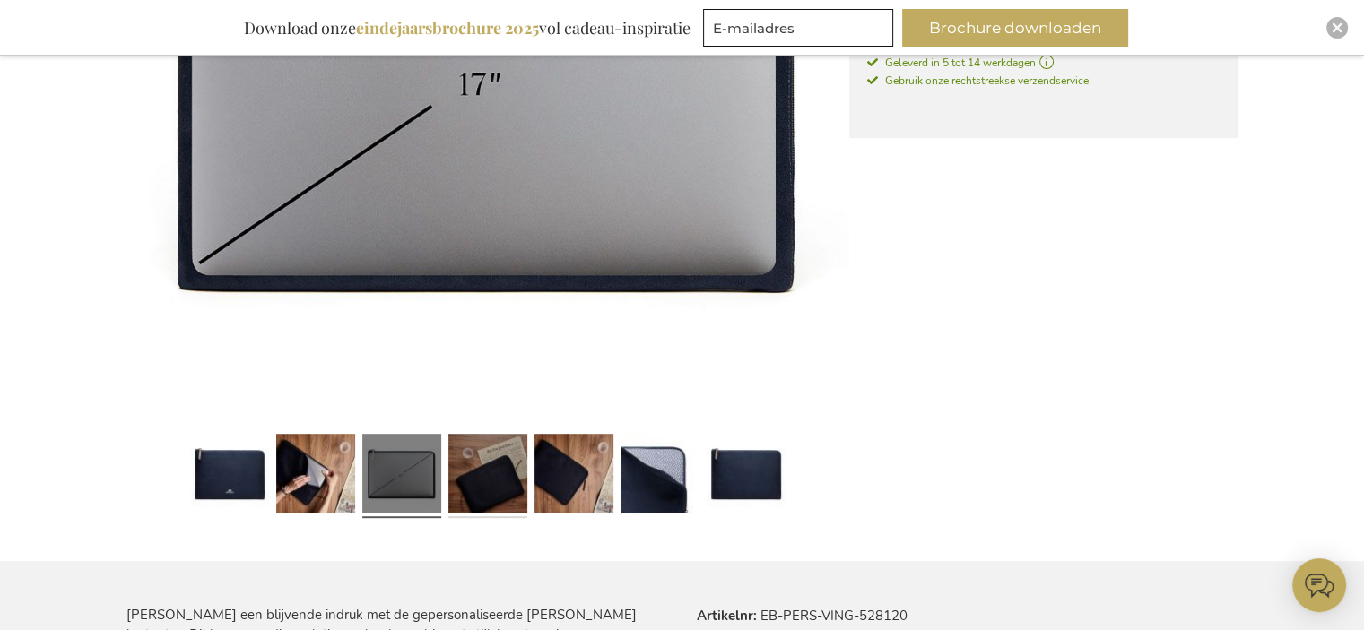
click at [478, 486] on link at bounding box center [487, 477] width 79 height 99
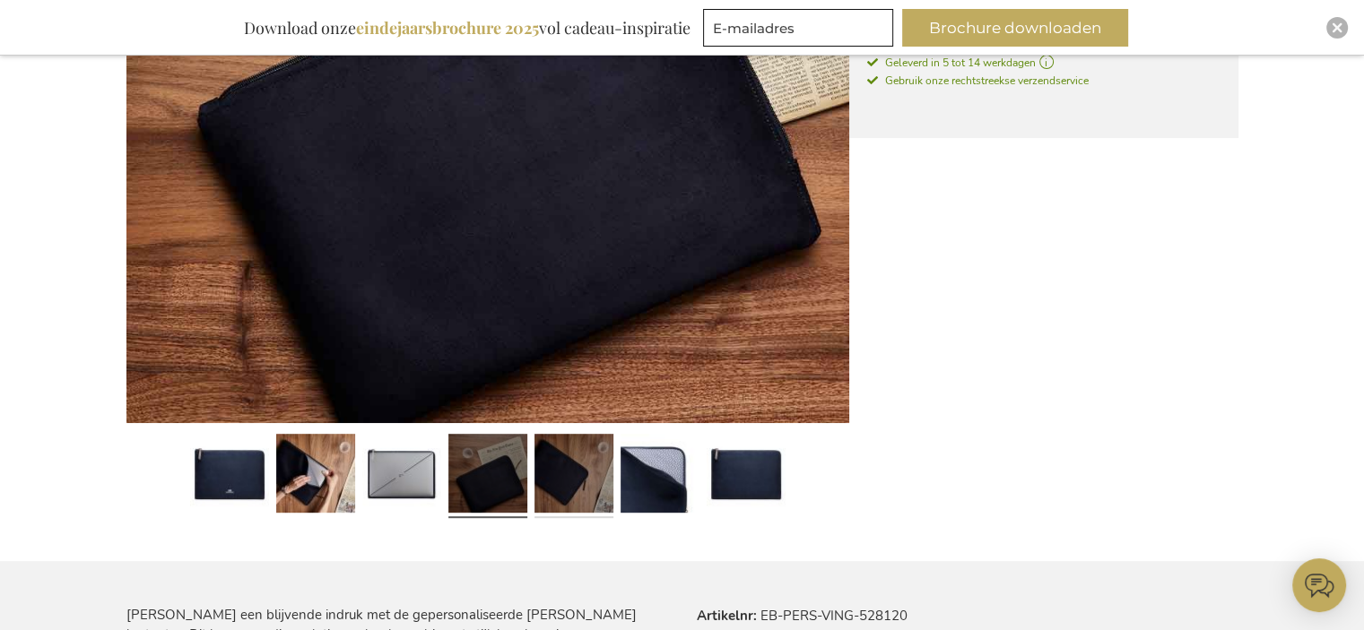
click at [572, 472] on link at bounding box center [573, 477] width 79 height 99
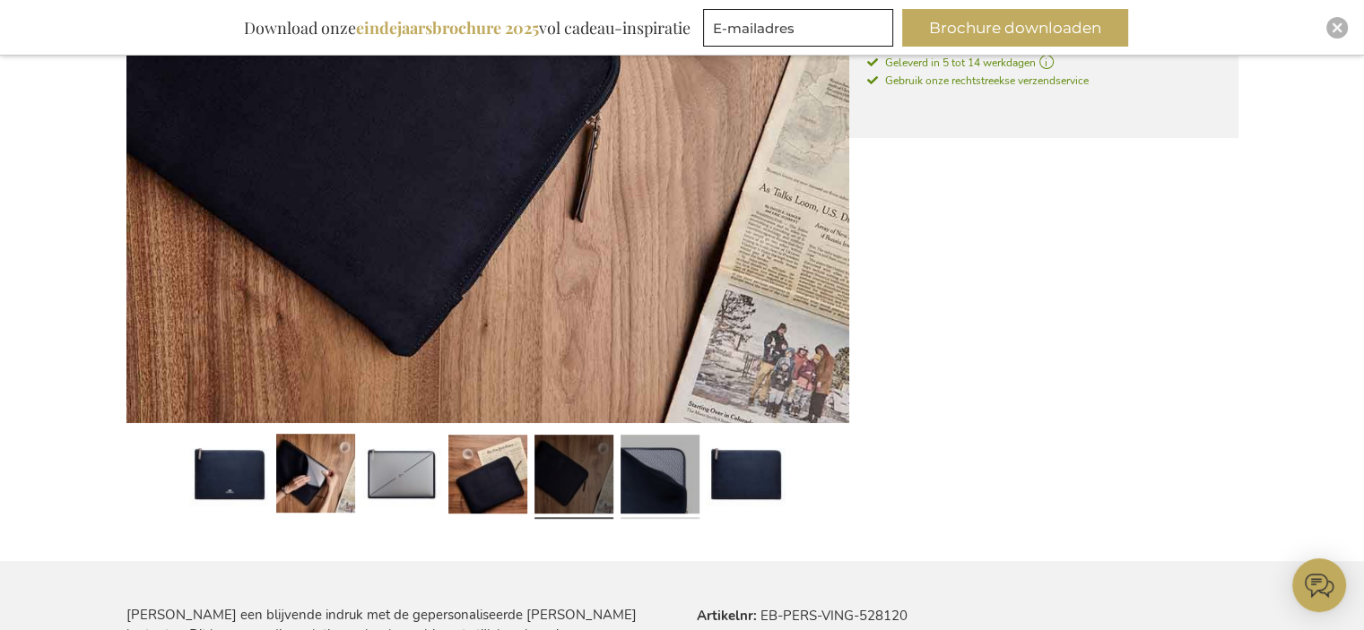
click at [653, 482] on link at bounding box center [659, 477] width 79 height 99
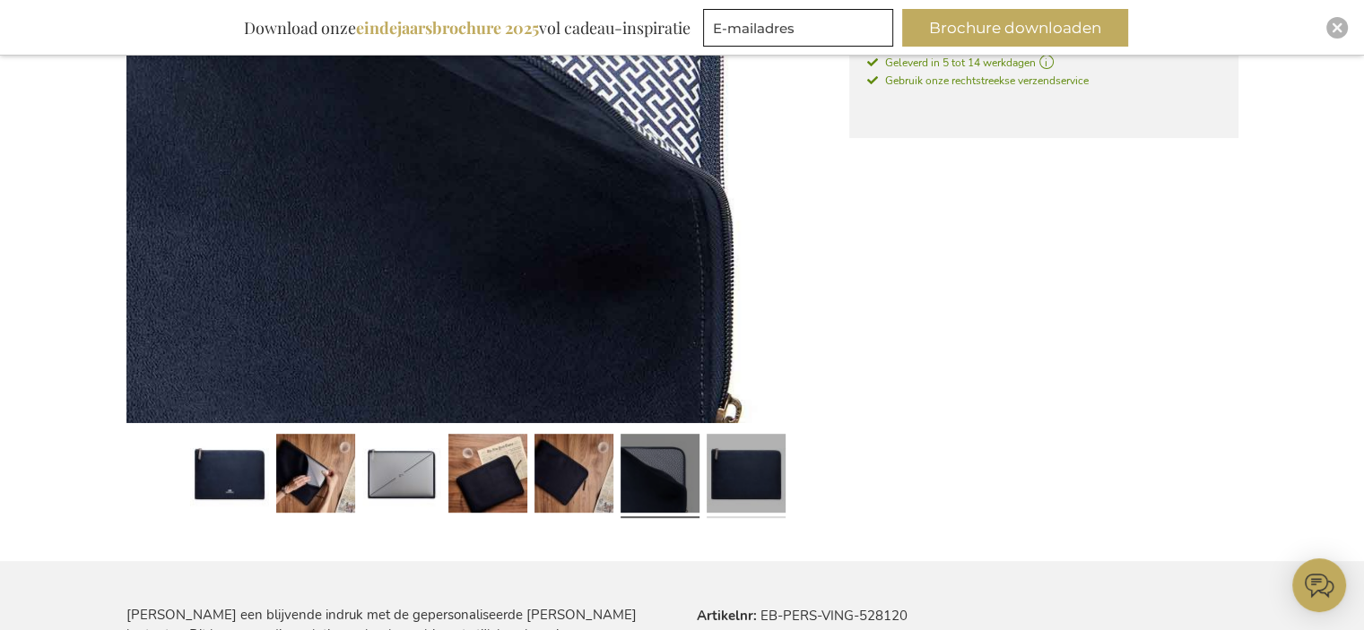
click at [750, 469] on link at bounding box center [746, 477] width 79 height 99
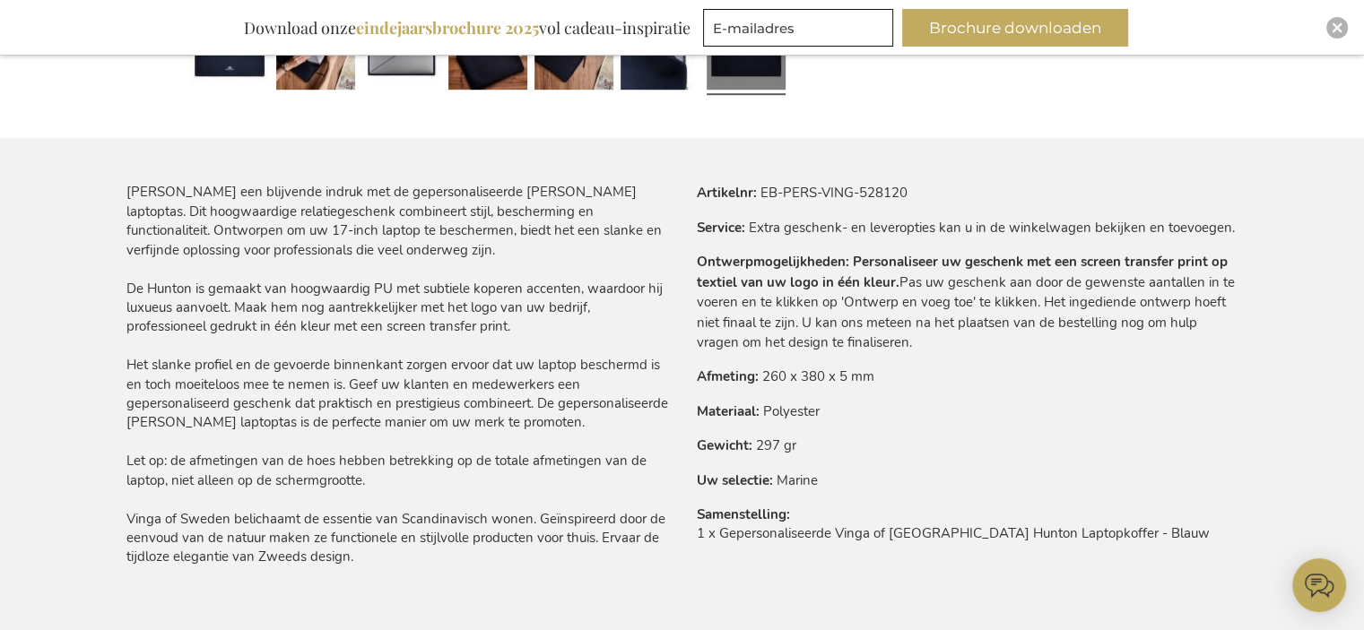
scroll to position [1044, 0]
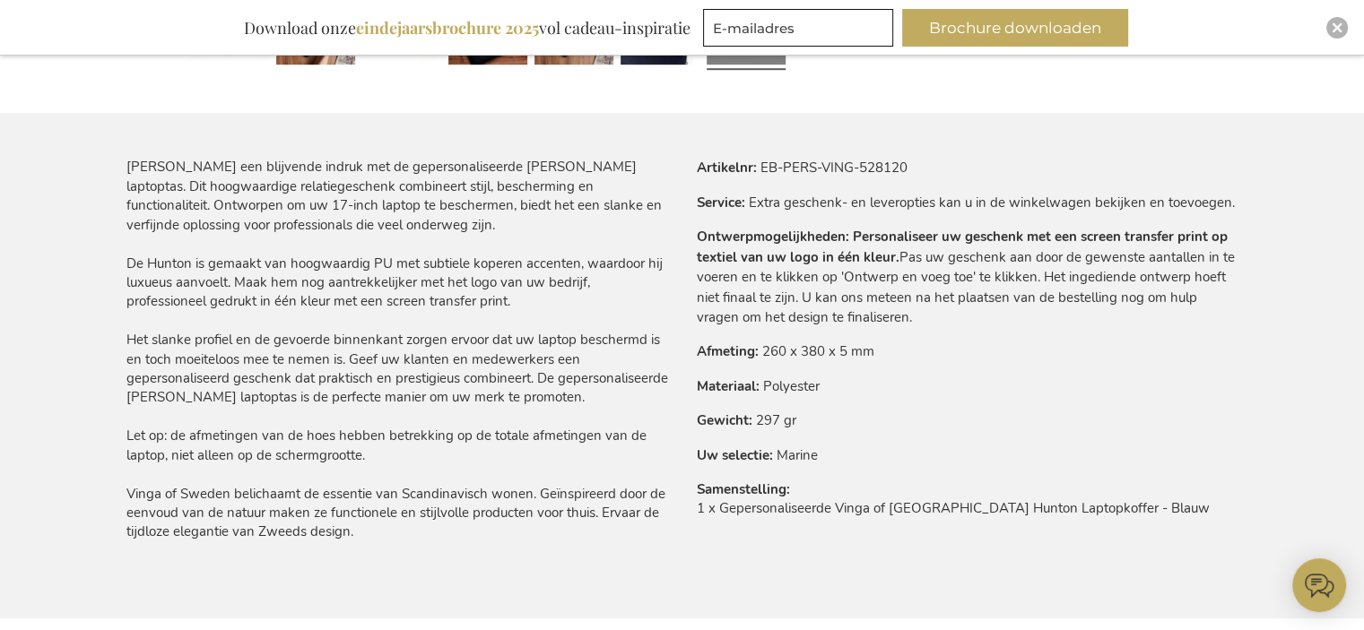
drag, startPoint x: 322, startPoint y: 462, endPoint x: 536, endPoint y: 459, distance: 214.3
drag, startPoint x: 536, startPoint y: 459, endPoint x: 499, endPoint y: 465, distance: 37.3
click at [499, 465] on p "Maak een blijvende indruk met de gepersonaliseerde Hunton laptoptas. Dit hoogwa…" at bounding box center [397, 350] width 542 height 384
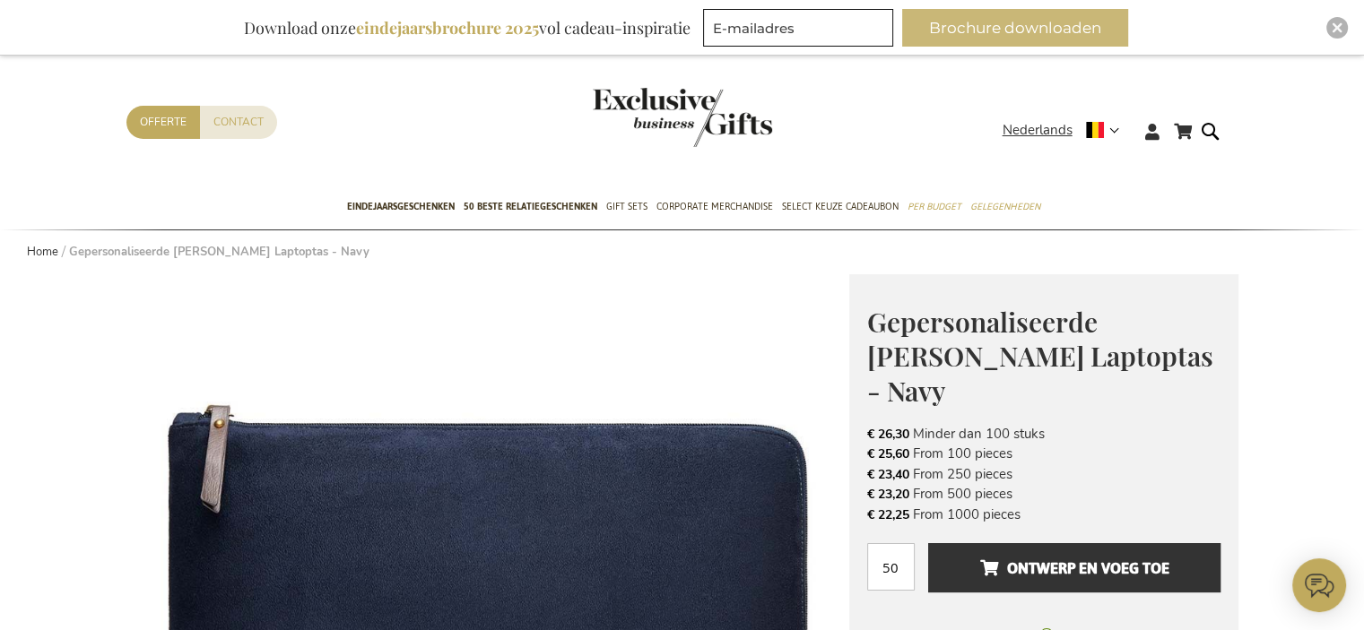
scroll to position [0, 0]
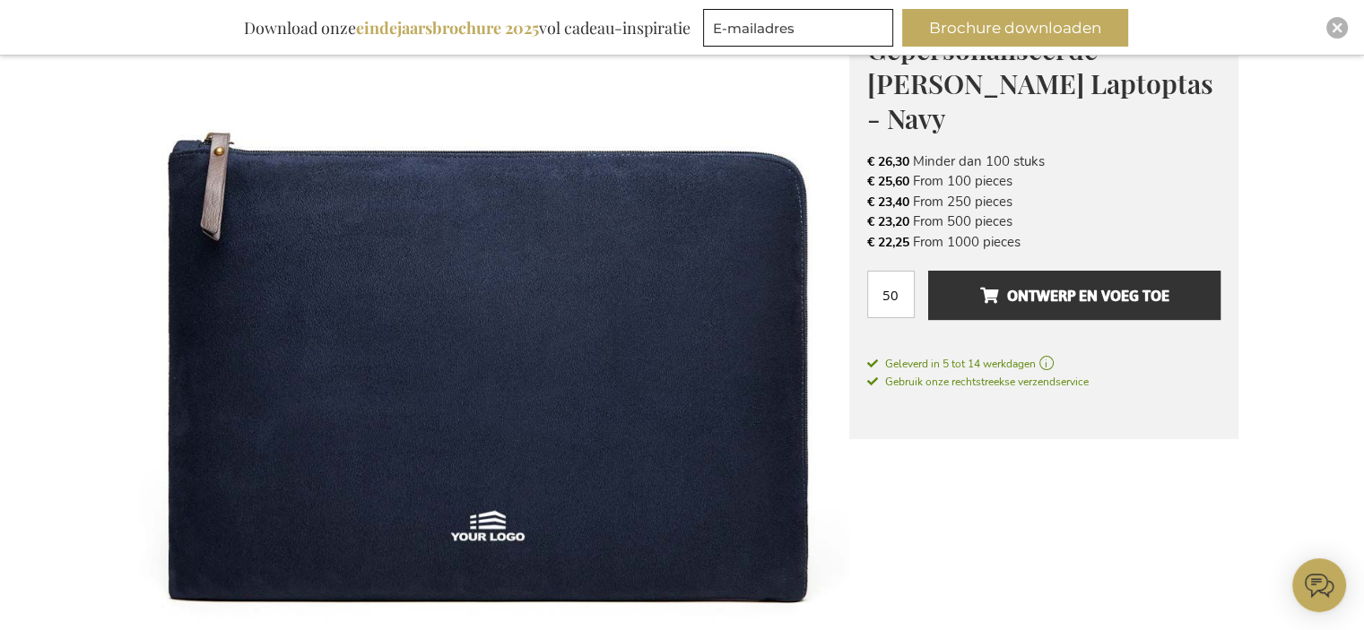
scroll to position [269, 0]
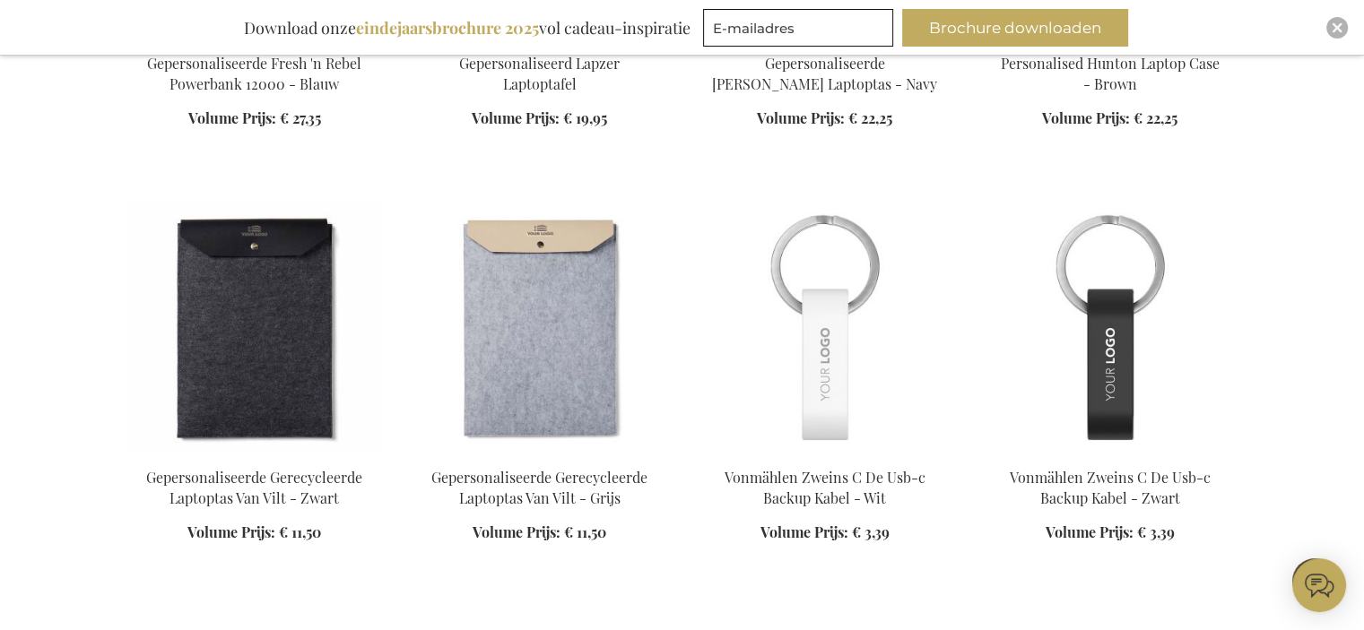
scroll to position [408, 0]
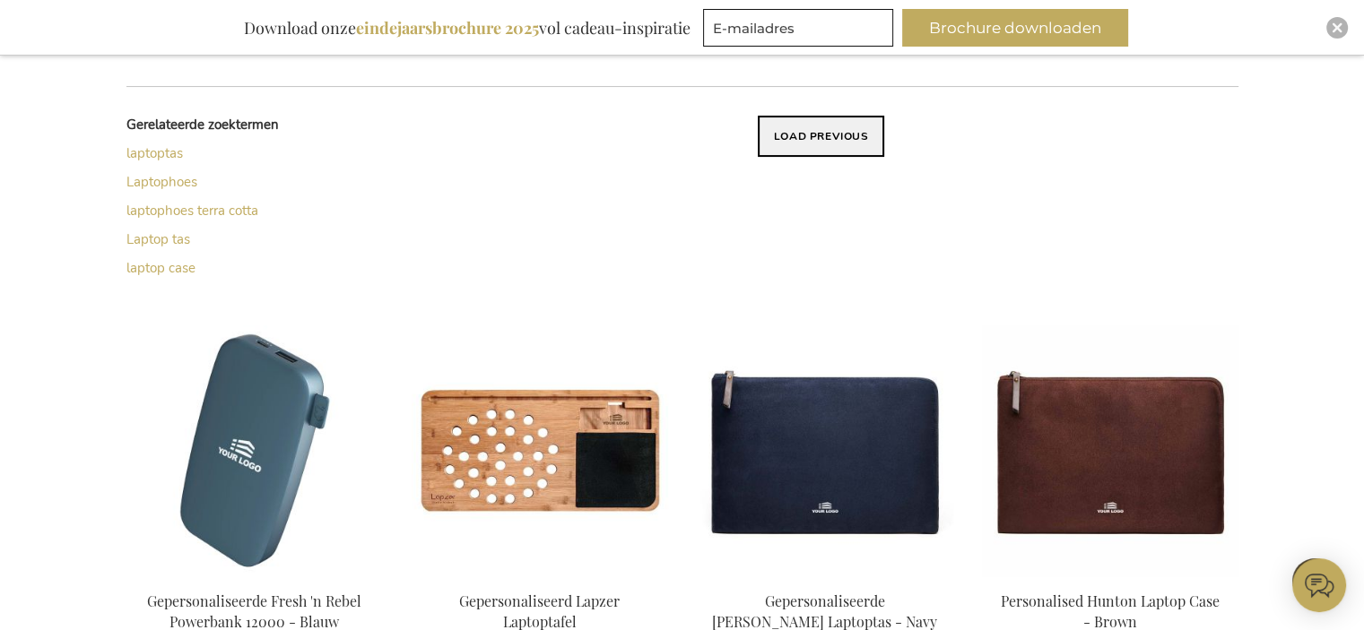
click at [843, 129] on button "Load previous" at bounding box center [821, 136] width 127 height 41
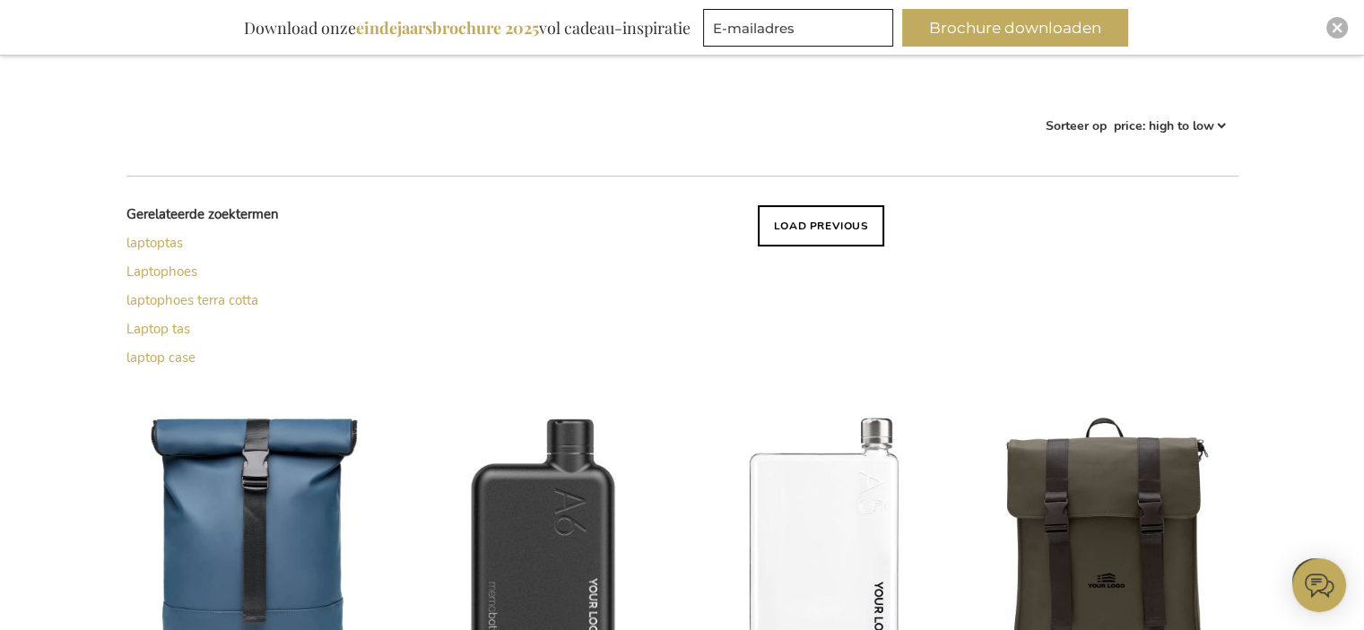
scroll to position [229, 0]
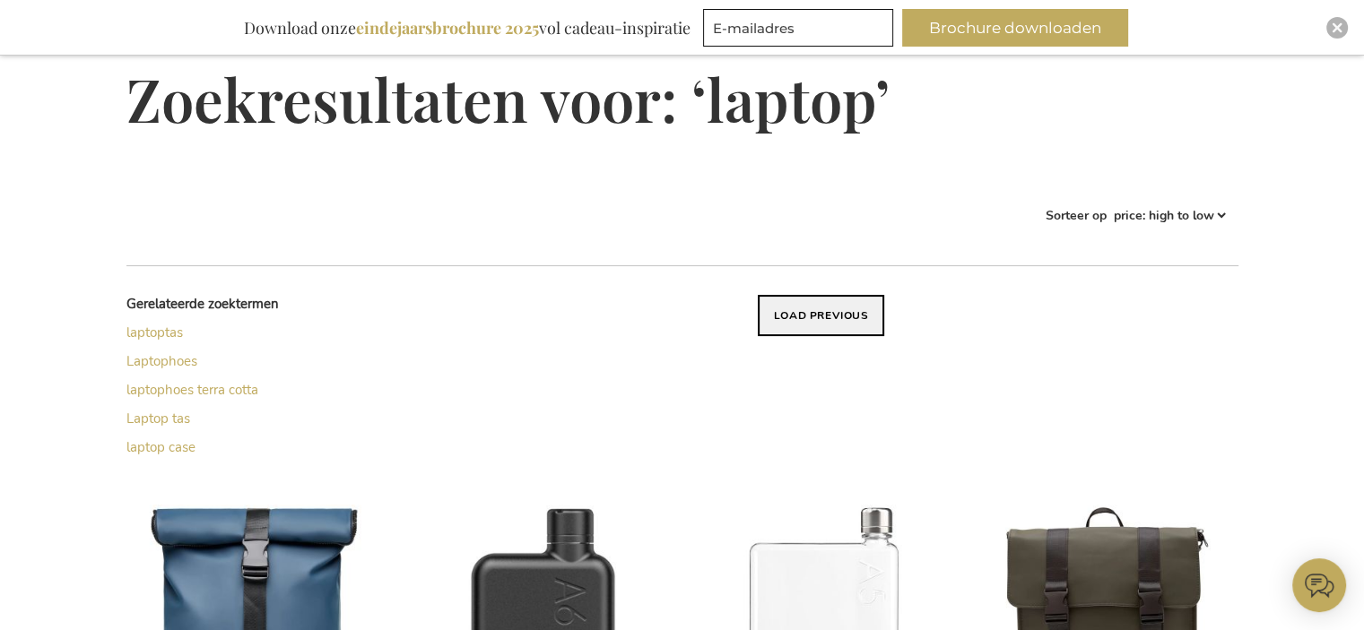
click at [843, 317] on button "Load previous" at bounding box center [821, 315] width 127 height 41
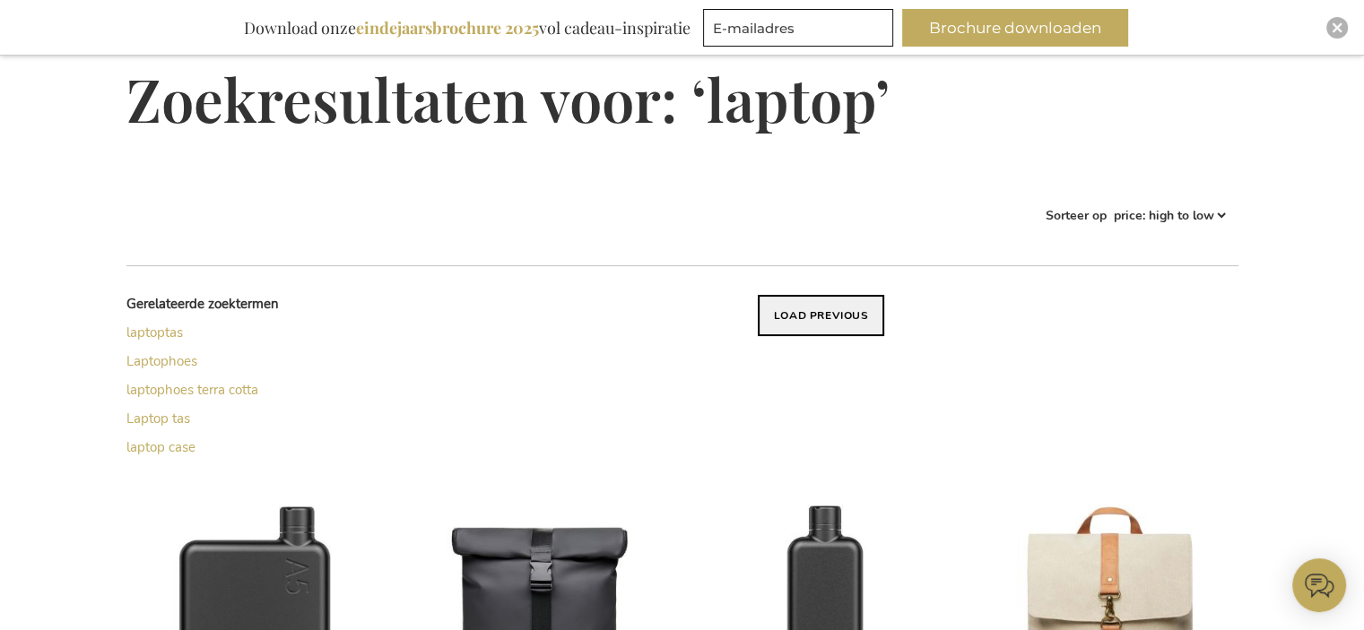
click at [840, 322] on button "Load previous" at bounding box center [821, 315] width 127 height 41
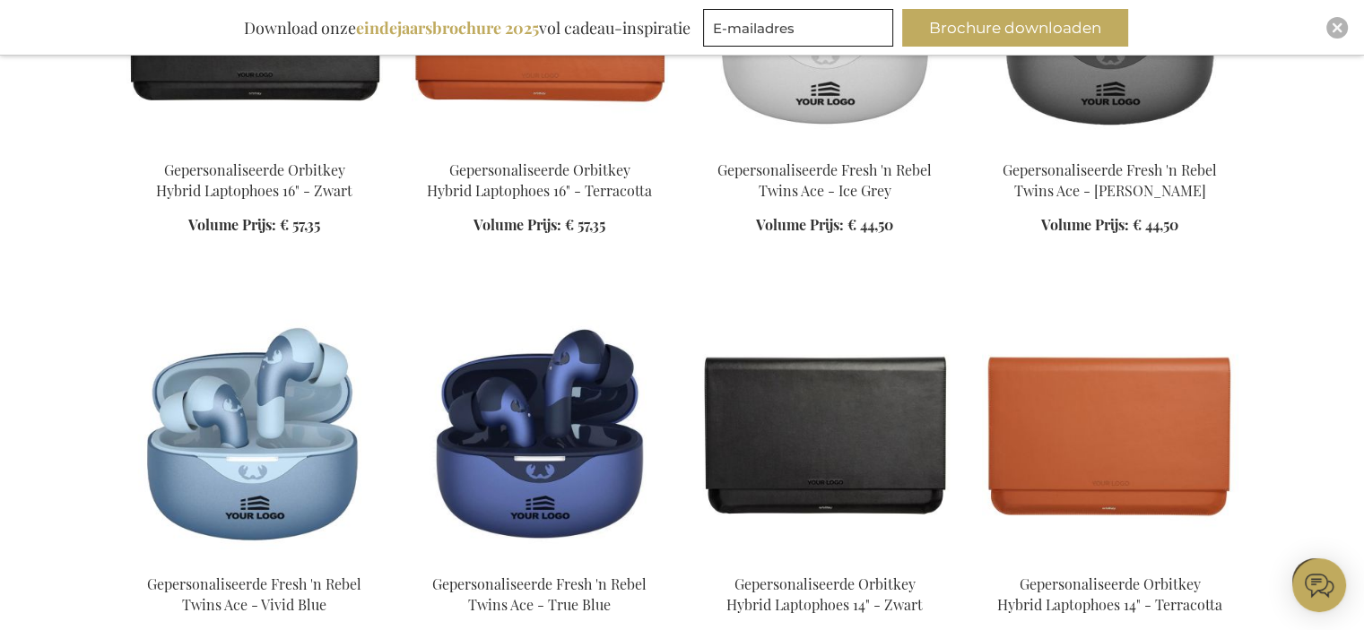
scroll to position [677, 0]
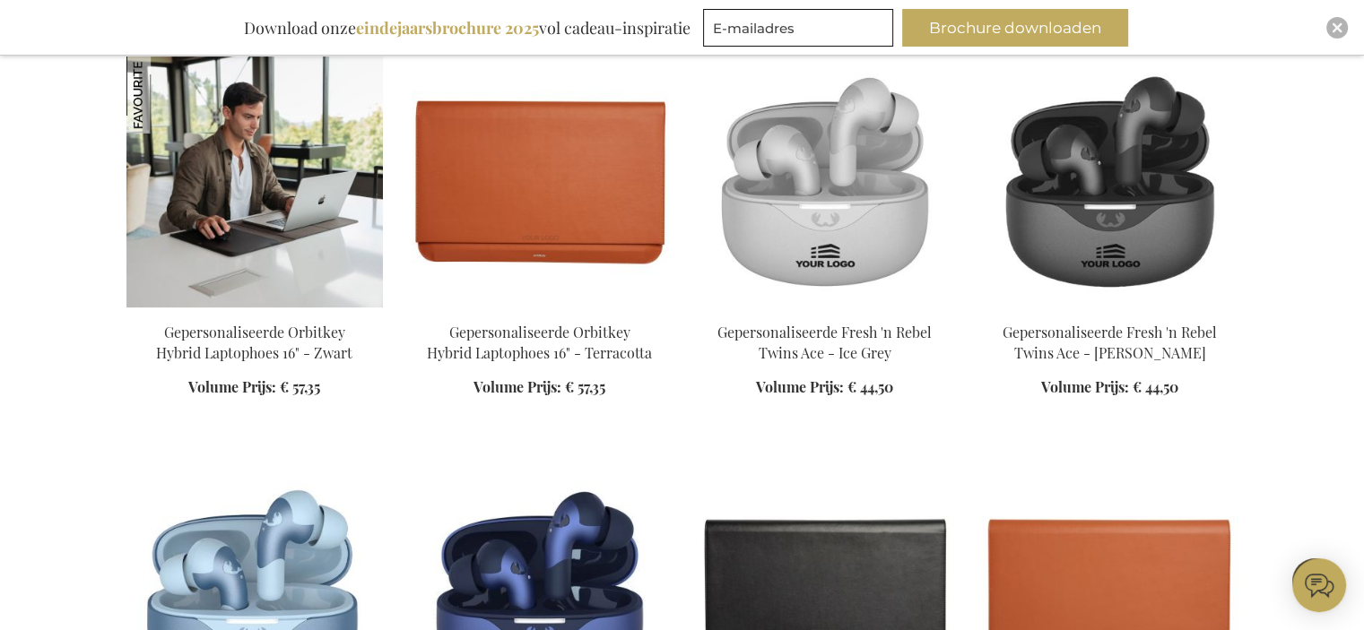
click at [246, 189] on img at bounding box center [254, 181] width 256 height 251
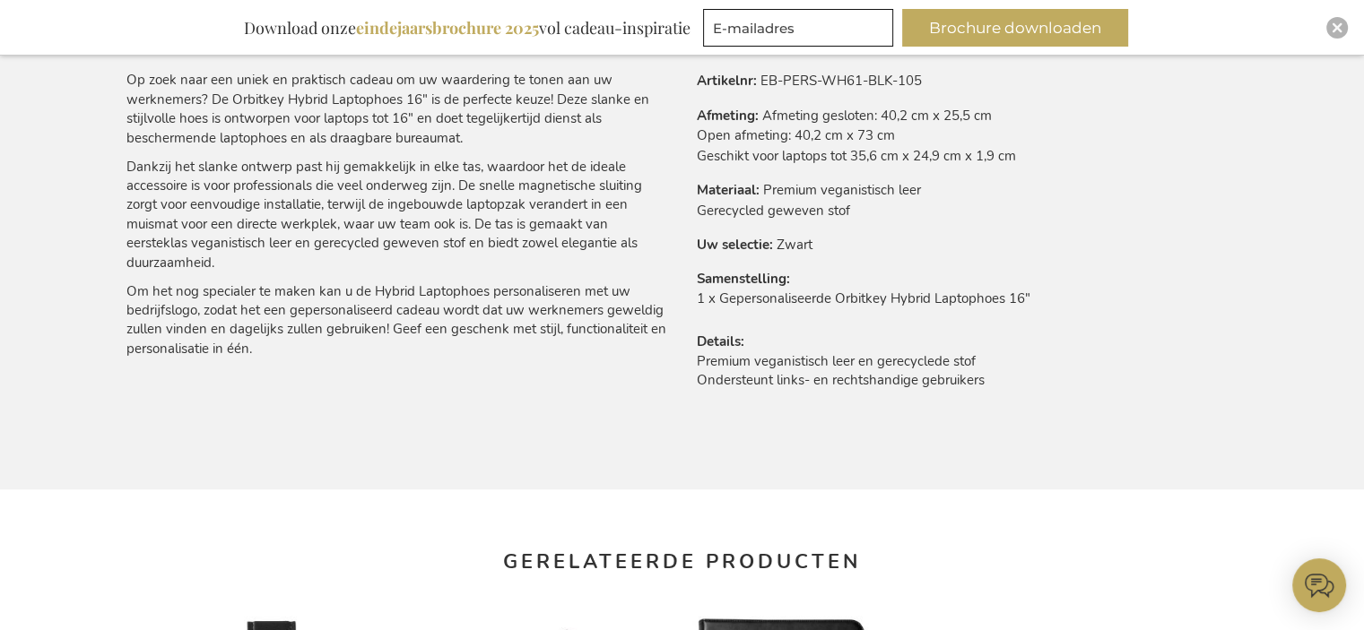
scroll to position [682, 0]
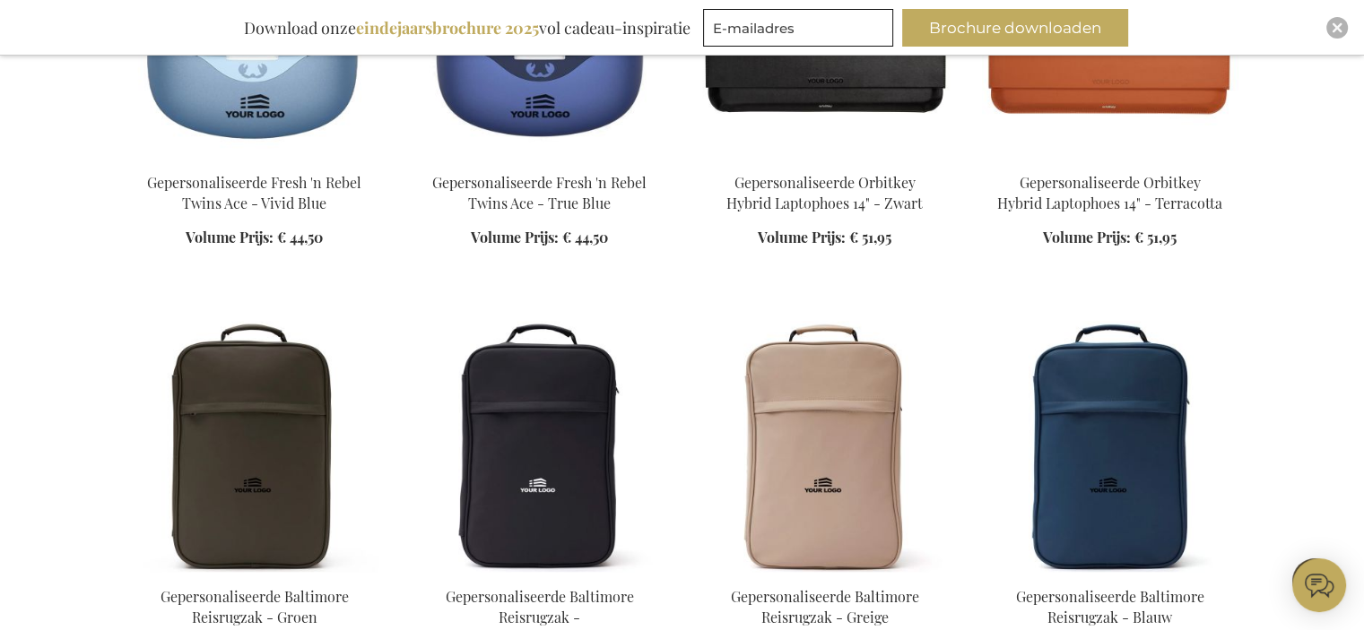
scroll to position [1424, 0]
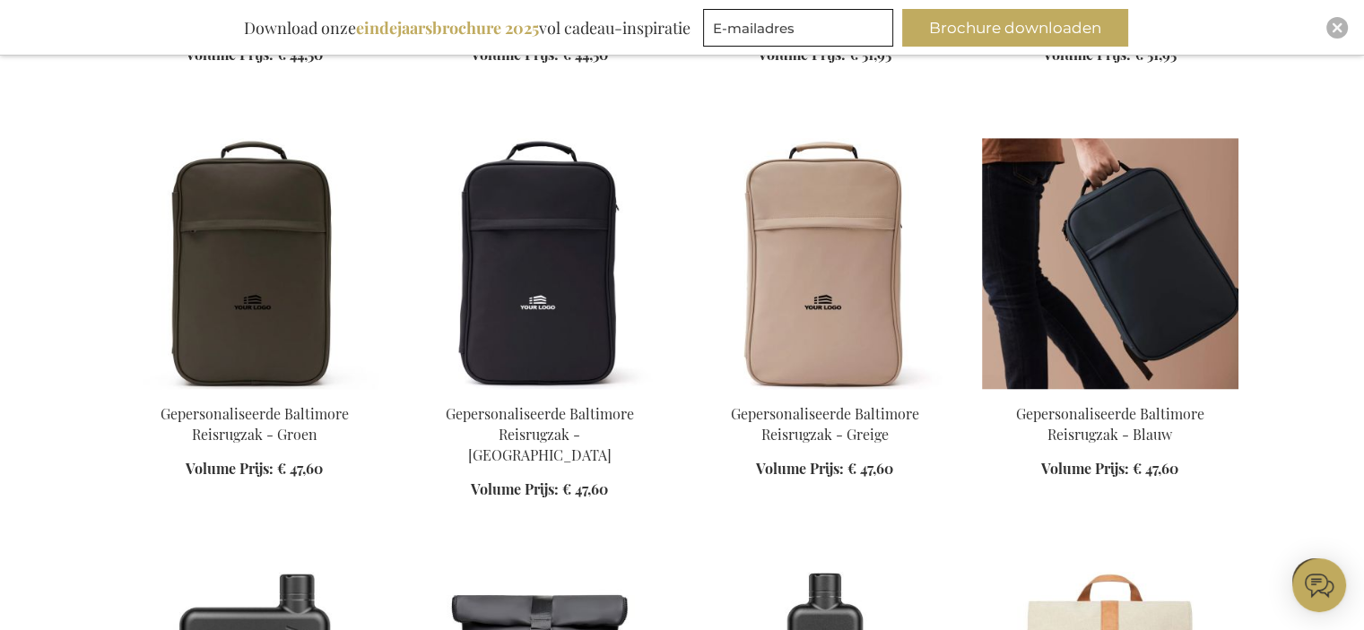
click at [1046, 246] on img at bounding box center [1110, 263] width 256 height 251
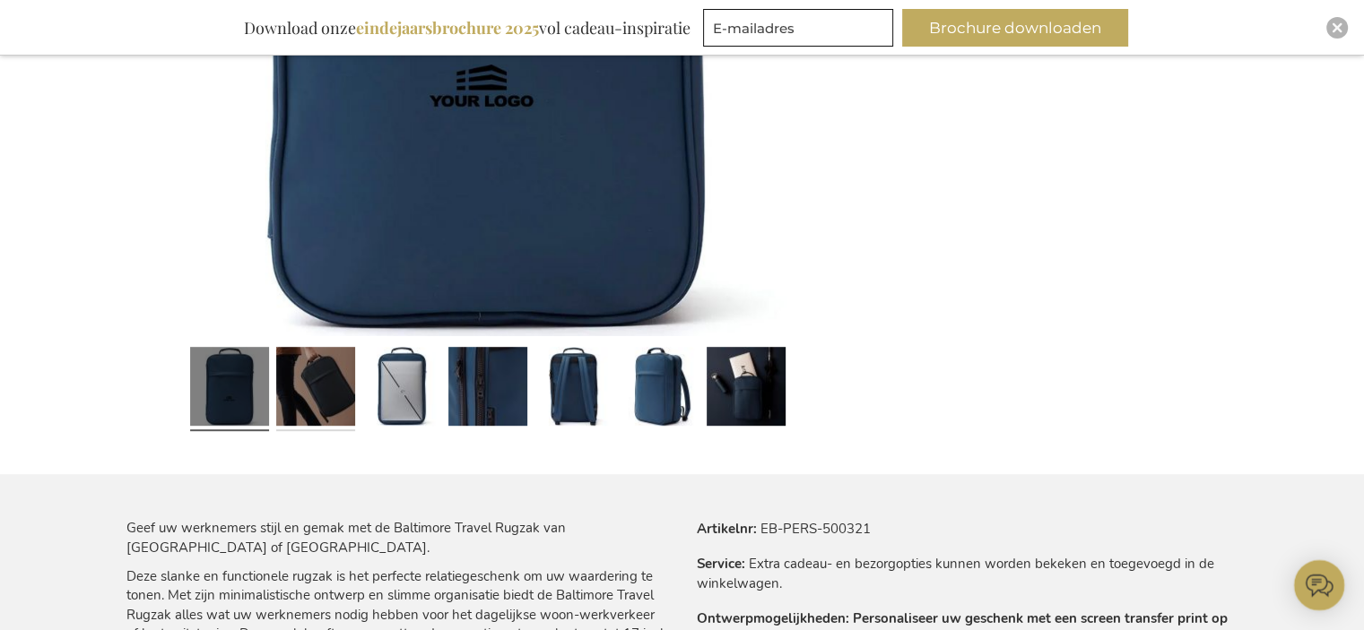
click at [316, 422] on link at bounding box center [315, 390] width 79 height 99
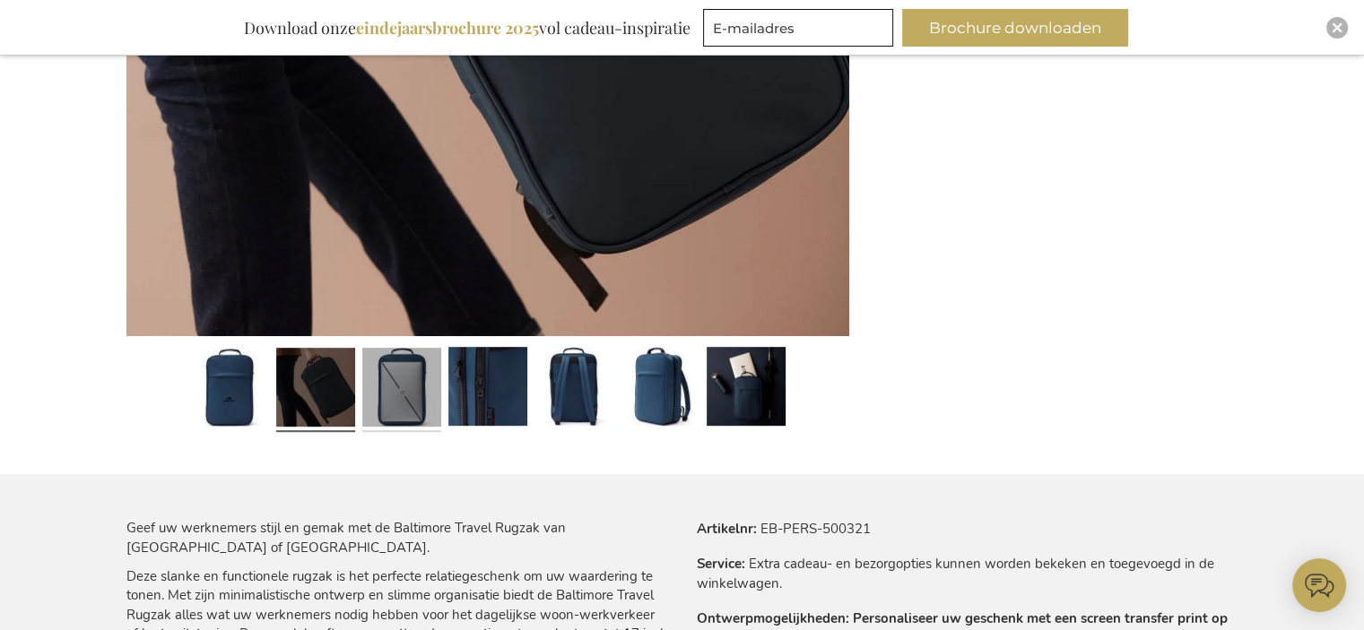
click at [411, 390] on link at bounding box center [401, 390] width 79 height 99
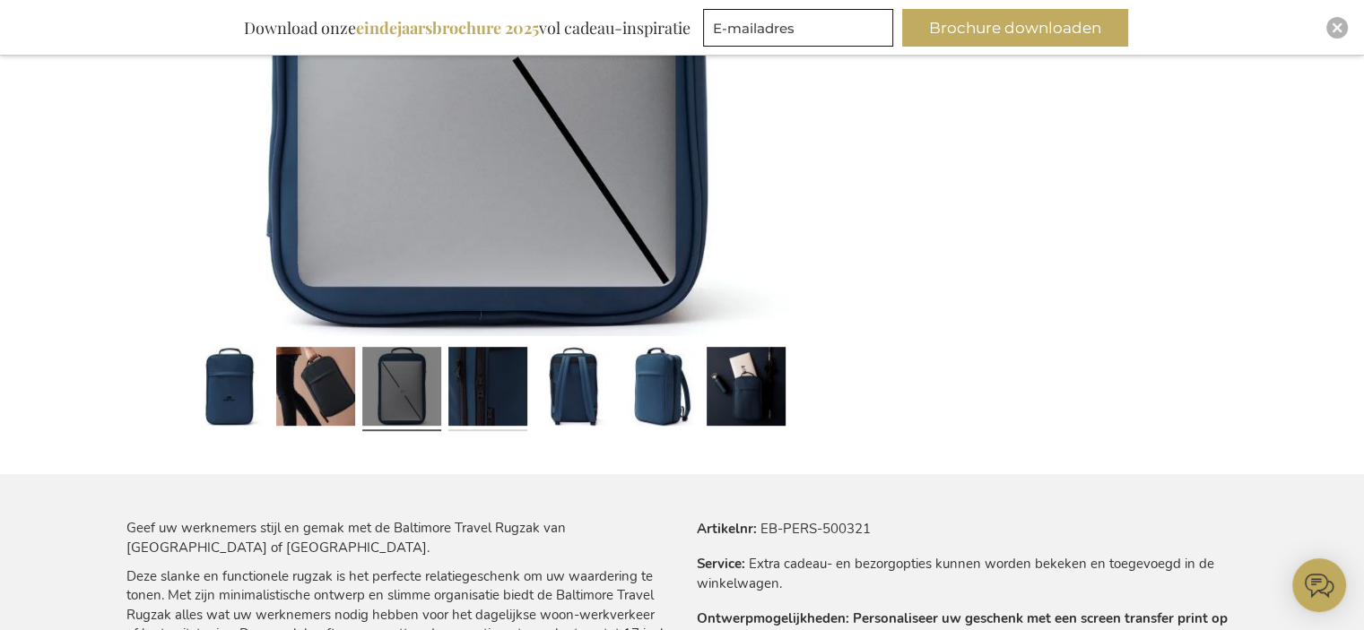
click at [479, 398] on link at bounding box center [487, 390] width 79 height 99
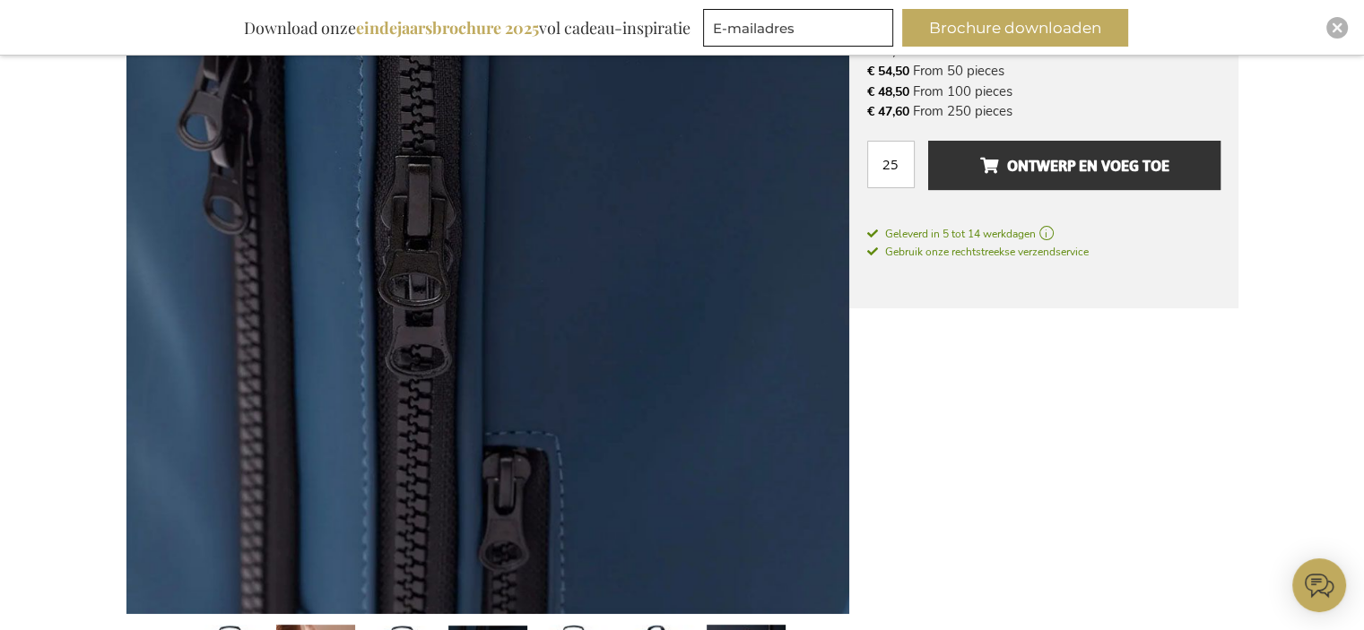
scroll to position [324, 0]
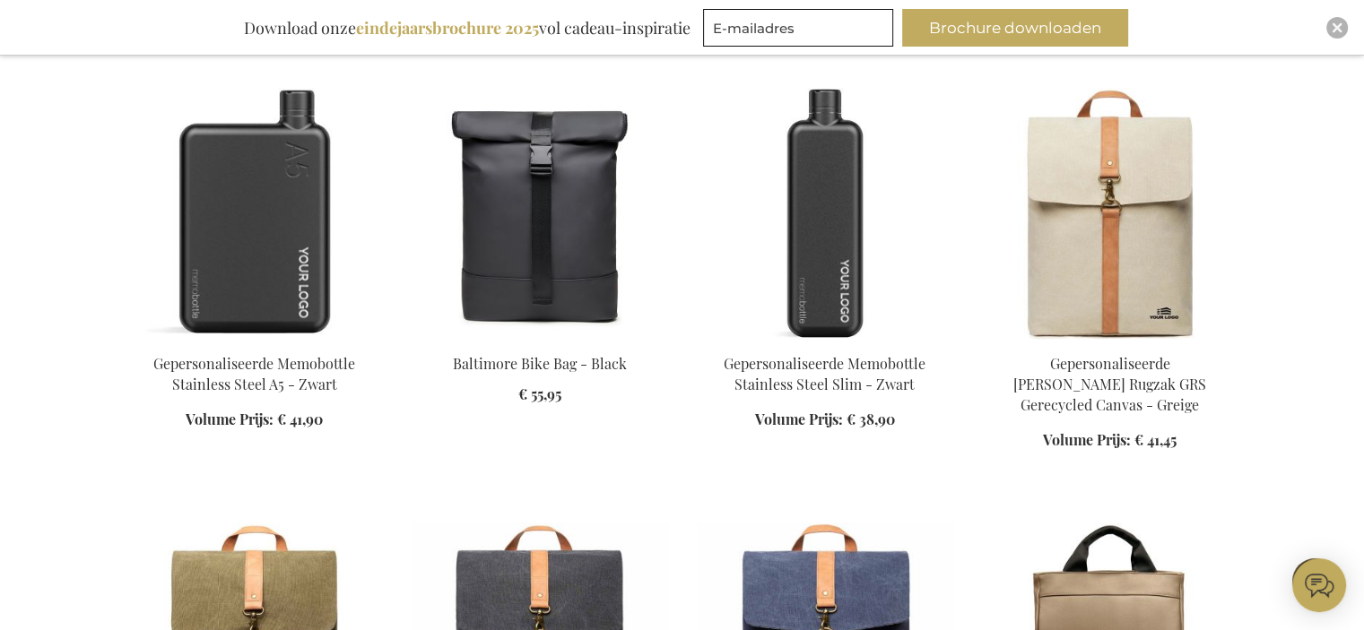
scroll to position [1919, 0]
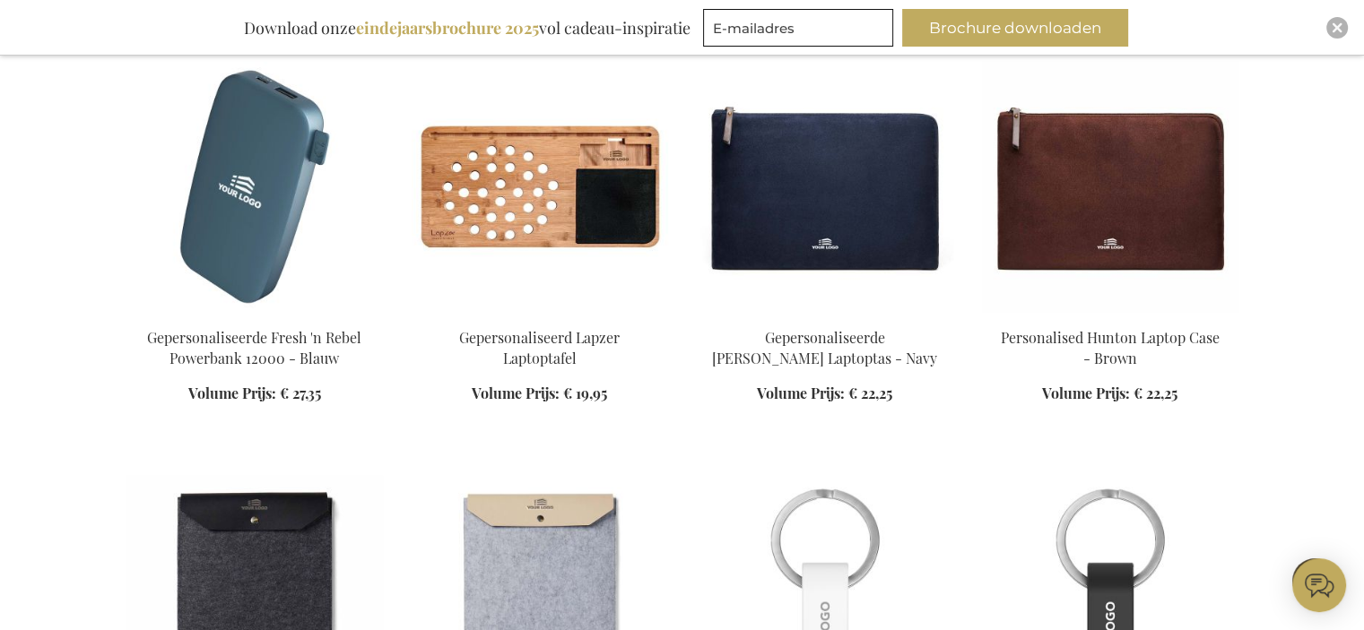
scroll to position [4698, 0]
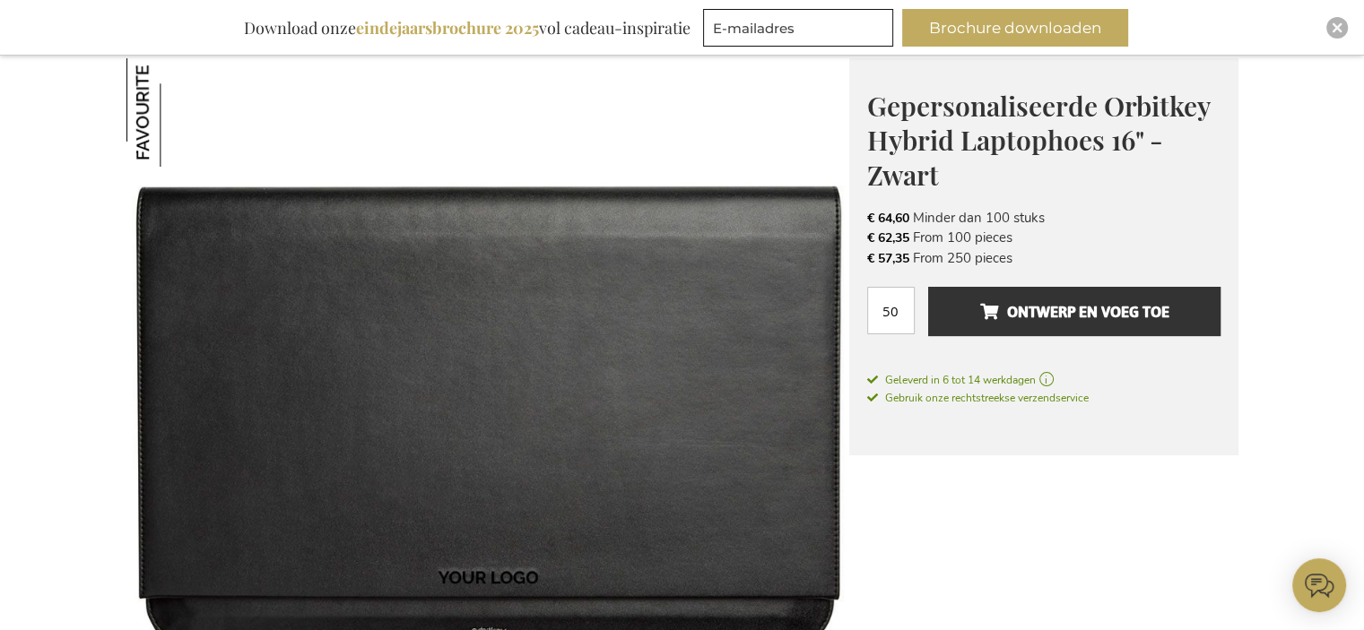
scroll to position [269, 0]
